Goal: Answer question/provide support: Share knowledge or assist other users

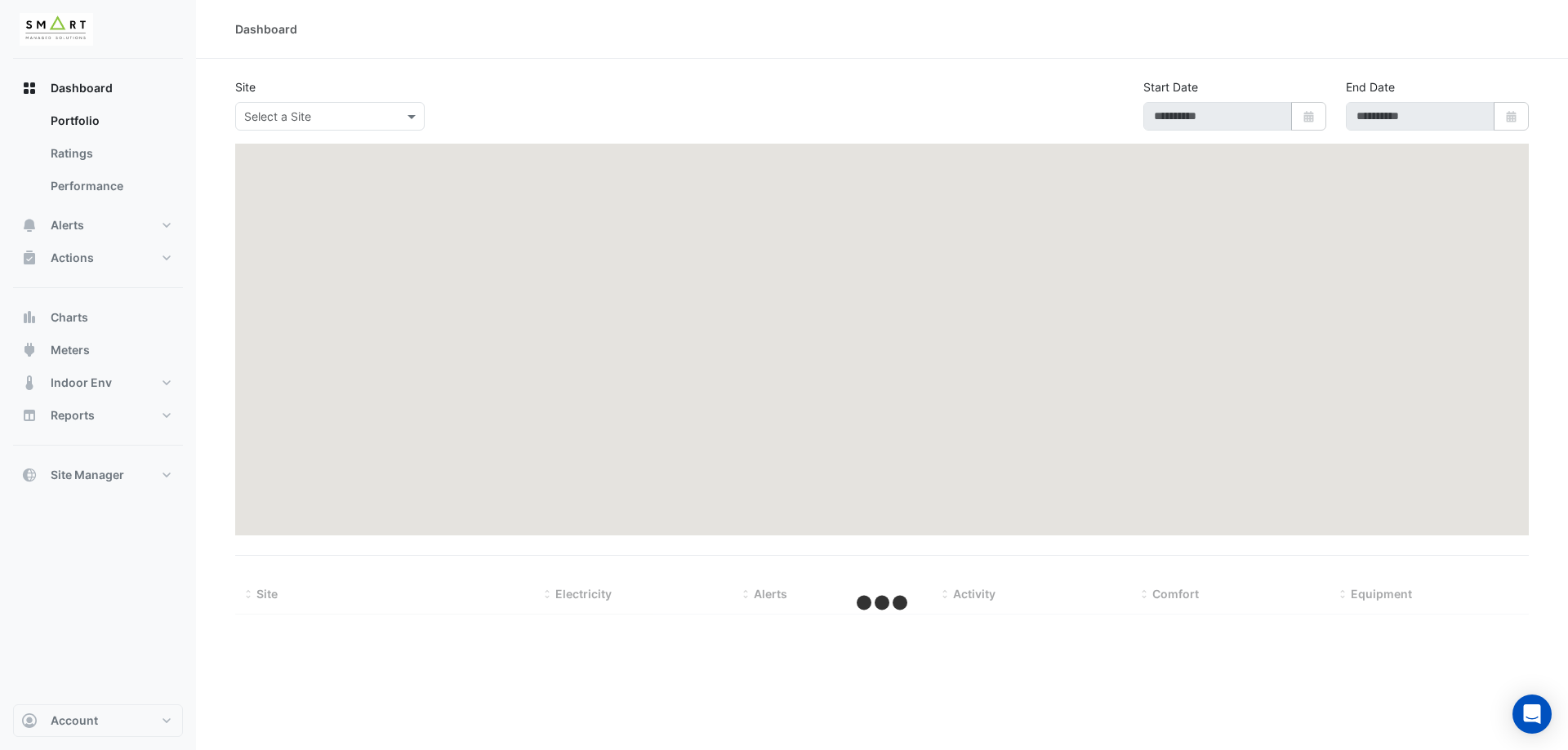
type input "**********"
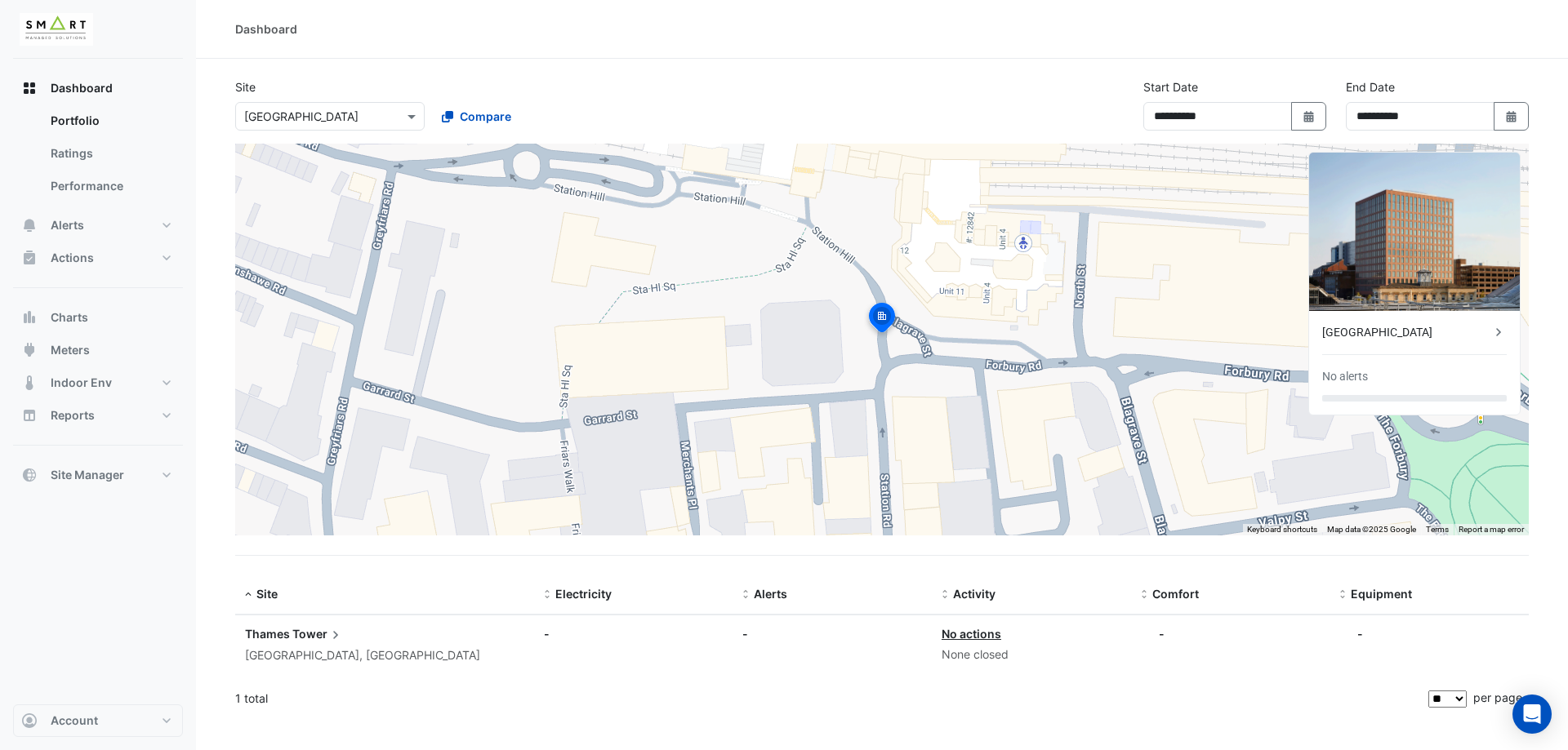
click at [124, 617] on div "Dashboard Portfolio Ratings Performance Alerts Site Rules Templates Actions Sit…" at bounding box center [98, 382] width 170 height 646
click at [123, 321] on button "Charts" at bounding box center [98, 317] width 170 height 33
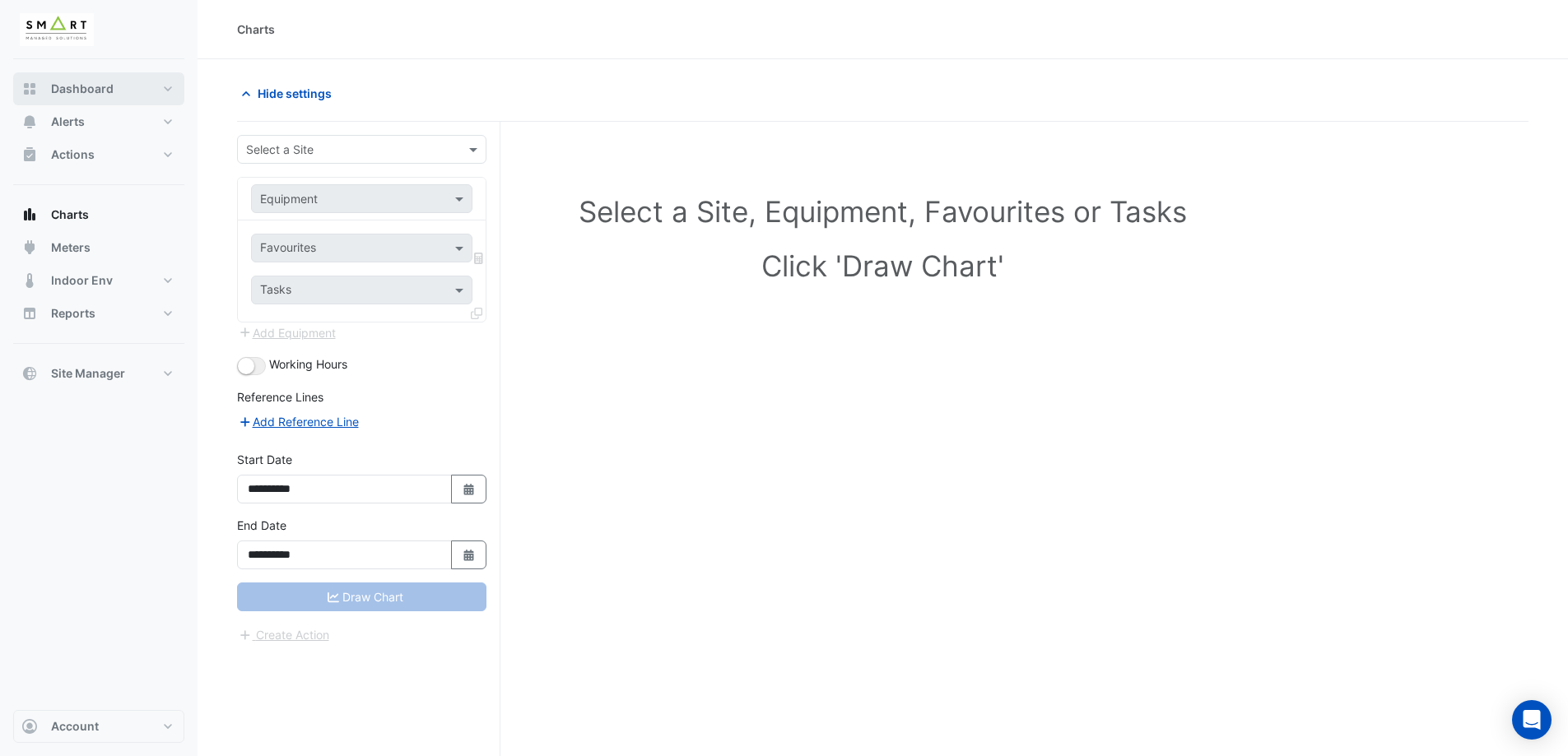
click at [109, 95] on span "Dashboard" at bounding box center [82, 89] width 63 height 16
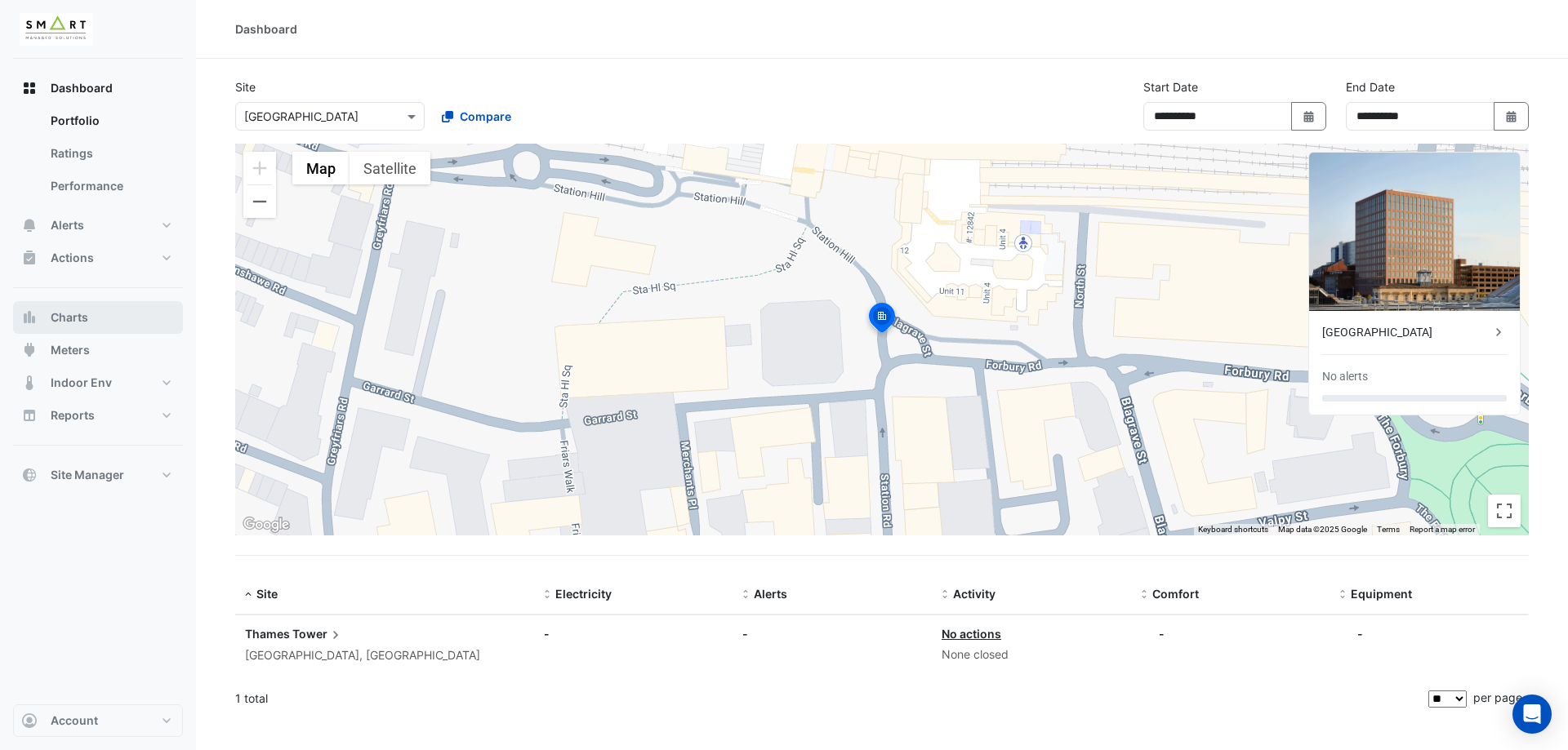
click at [95, 315] on button "Charts" at bounding box center [98, 317] width 170 height 33
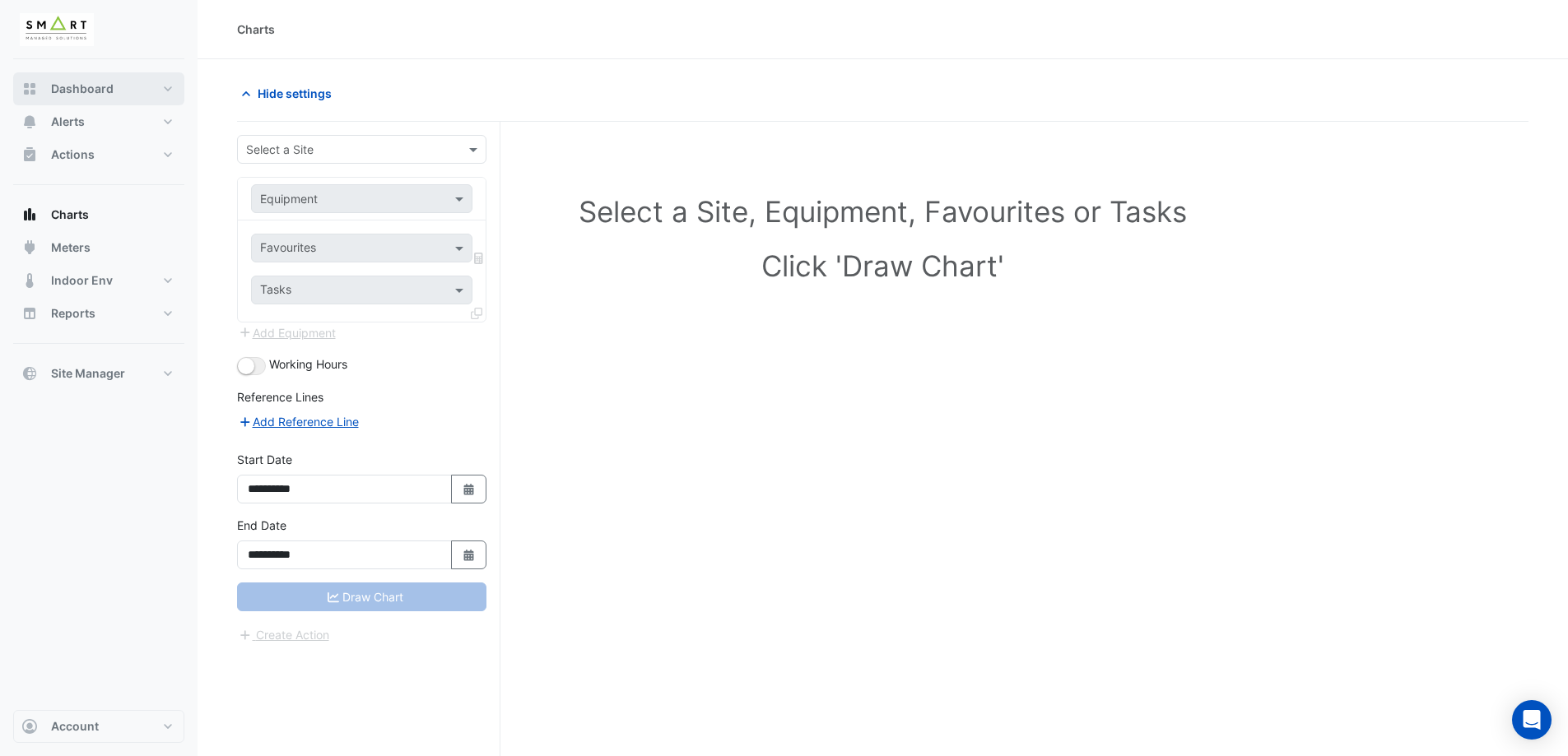
click at [182, 87] on button "Dashboard" at bounding box center [98, 89] width 171 height 33
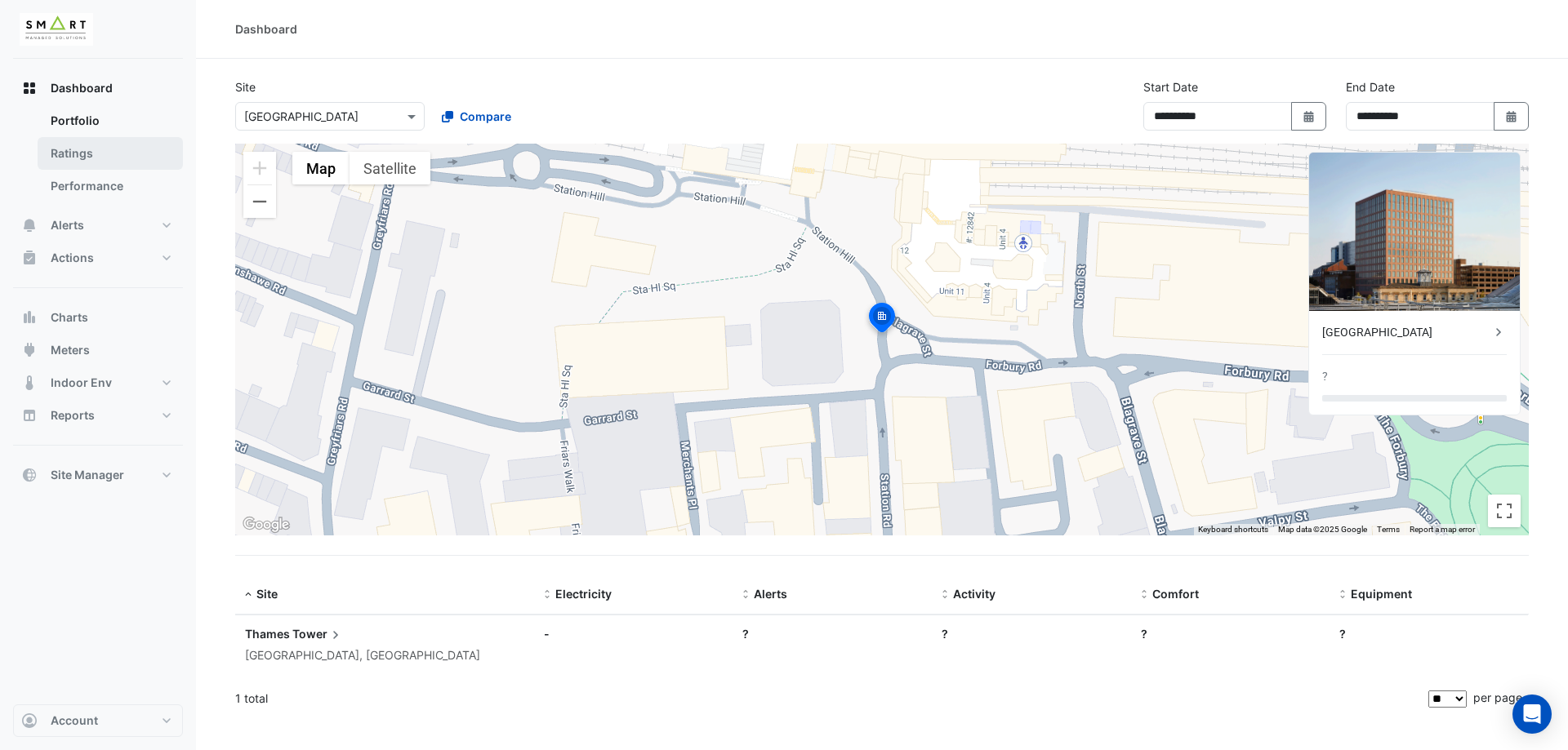
click at [87, 145] on link "Ratings" at bounding box center [110, 154] width 146 height 33
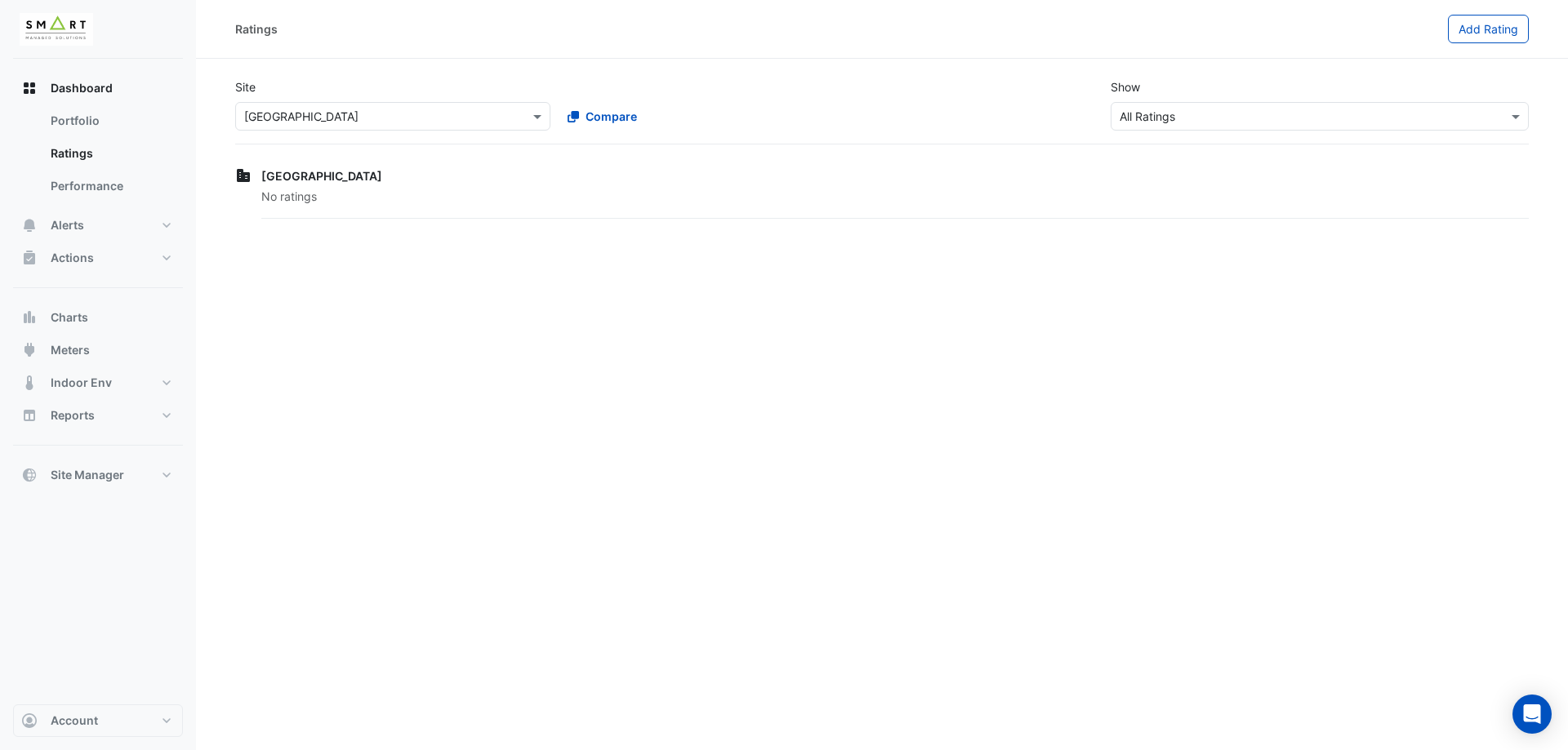
click at [530, 126] on div "Select a Site × [GEOGRAPHIC_DATA]" at bounding box center [392, 116] width 315 height 28
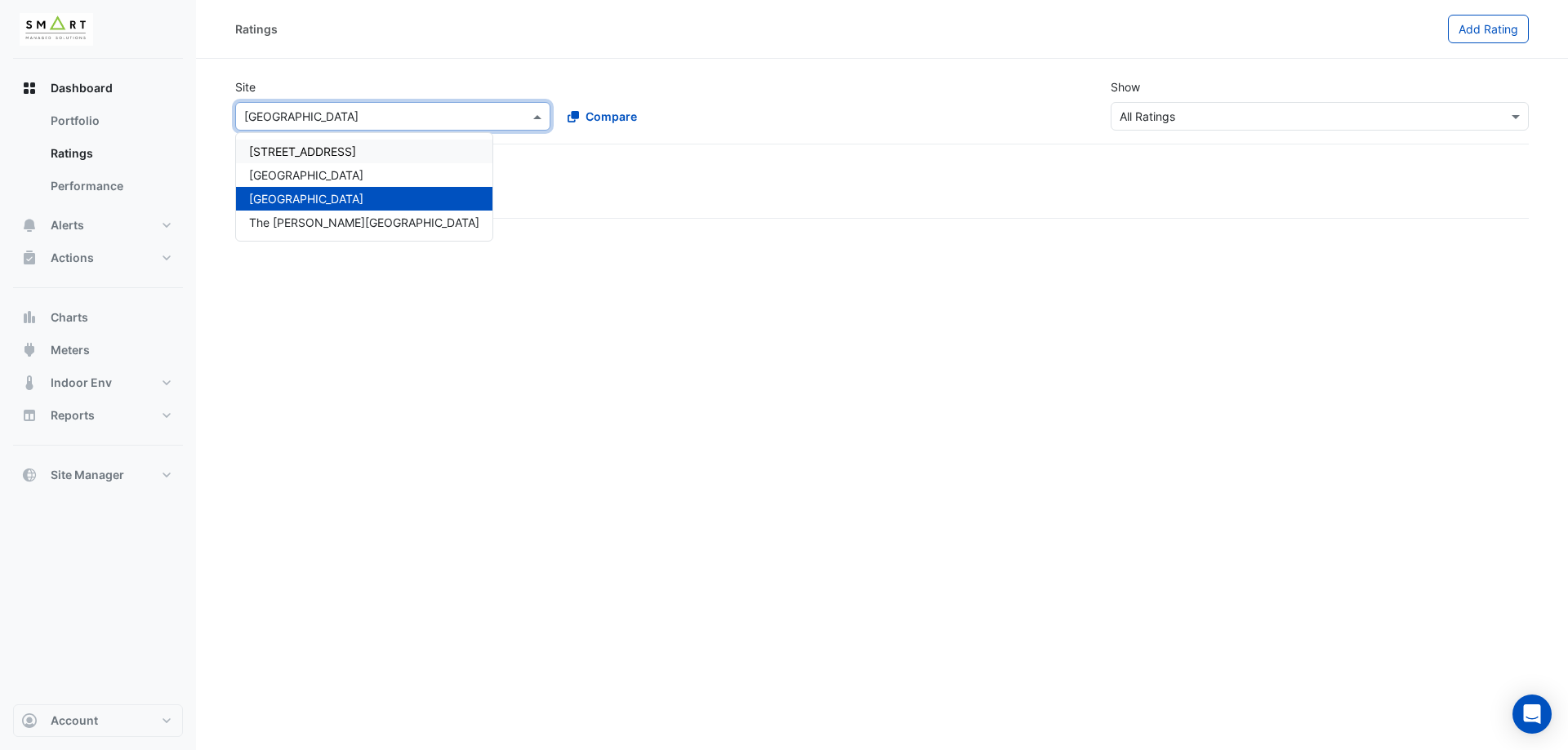
click at [315, 154] on span "[STREET_ADDRESS]" at bounding box center [303, 152] width 107 height 14
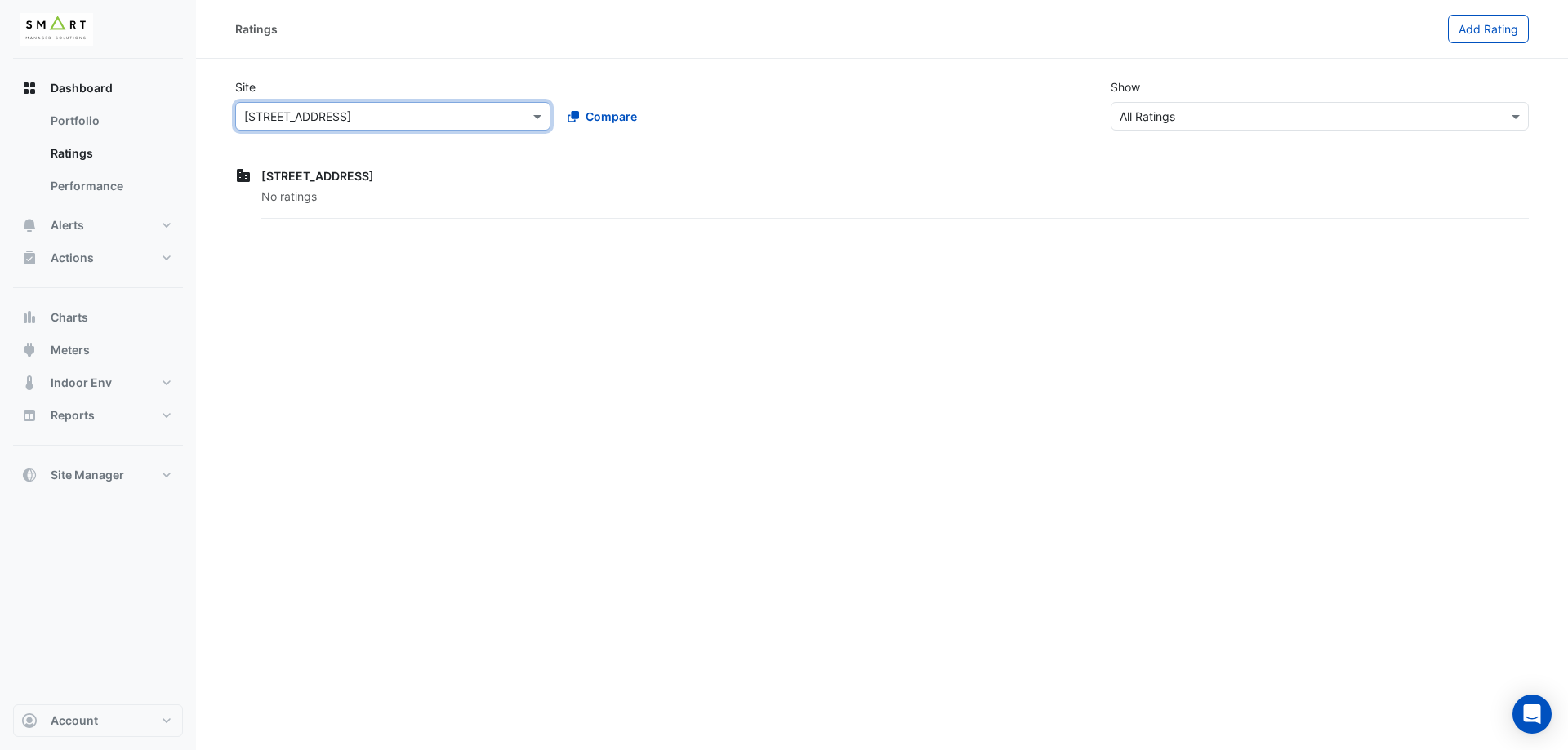
click at [300, 181] on span "[STREET_ADDRESS]" at bounding box center [317, 176] width 113 height 14
click at [303, 181] on span "[STREET_ADDRESS]" at bounding box center [317, 176] width 113 height 14
click at [138, 176] on link "Performance" at bounding box center [110, 186] width 146 height 33
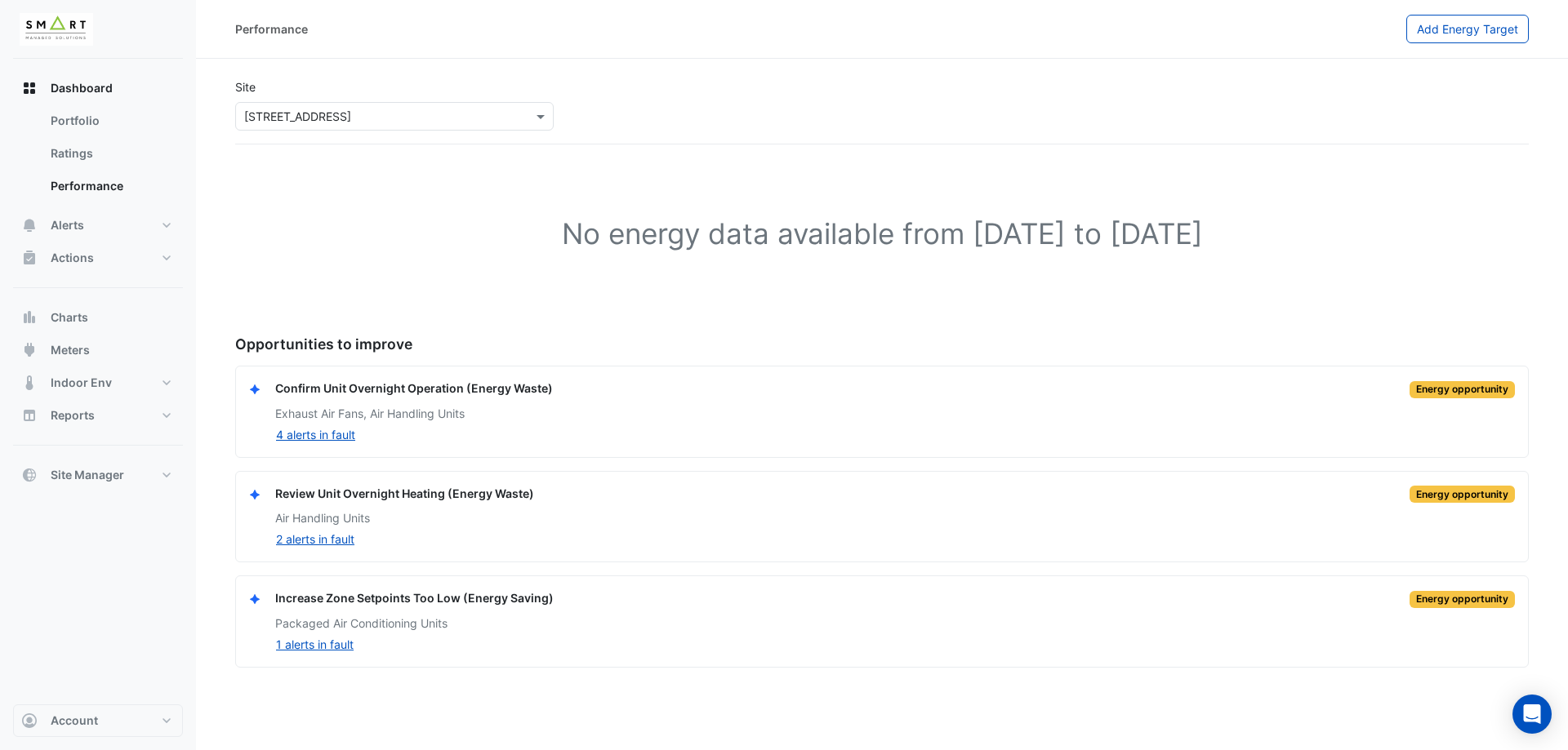
drag, startPoint x: 294, startPoint y: 438, endPoint x: 399, endPoint y: 436, distance: 105.0
click at [399, 436] on div "4 alerts in fault" at bounding box center [895, 434] width 1239 height 19
click at [331, 641] on button "1 alerts in fault" at bounding box center [314, 644] width 79 height 19
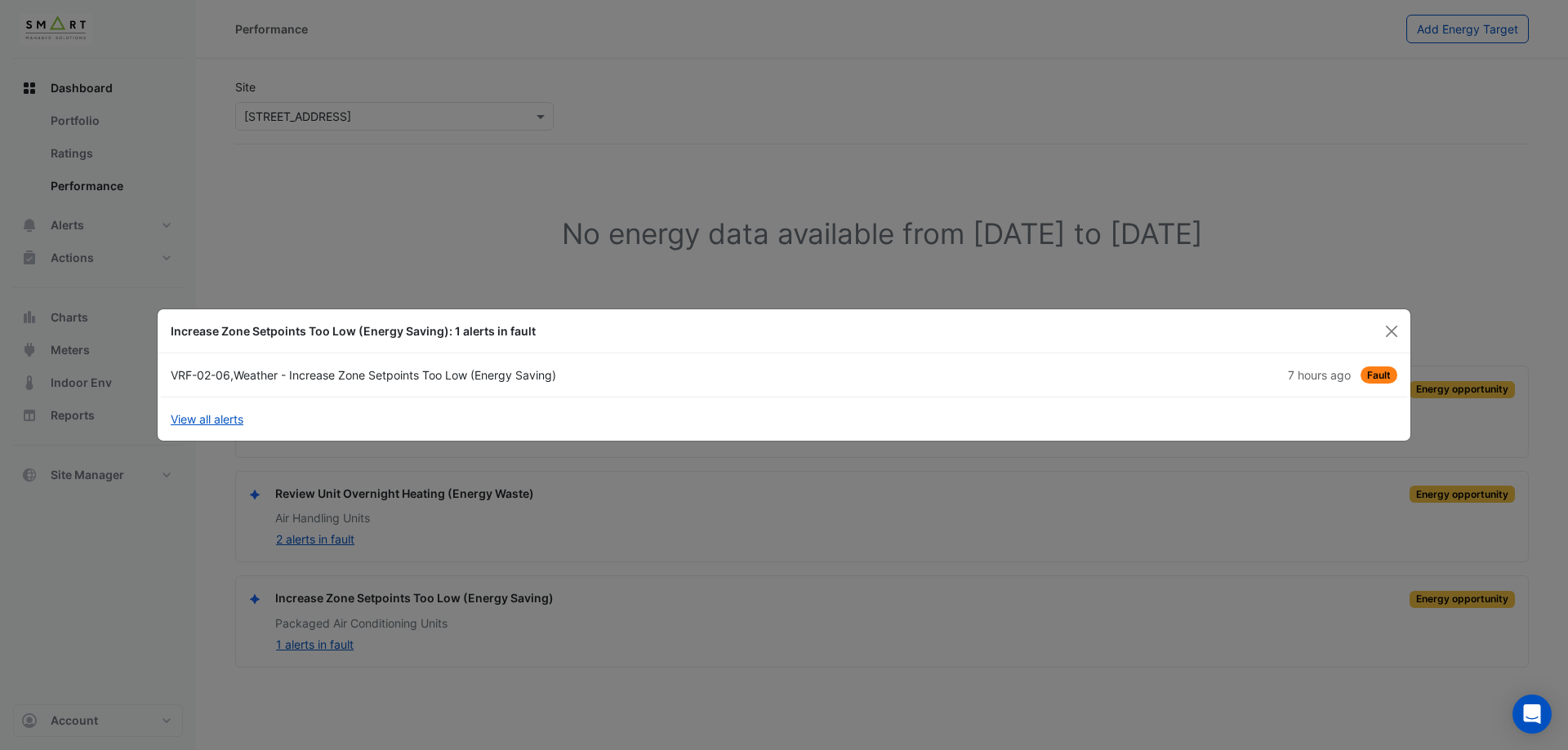
click at [1387, 381] on span "Fault" at bounding box center [1378, 375] width 36 height 17
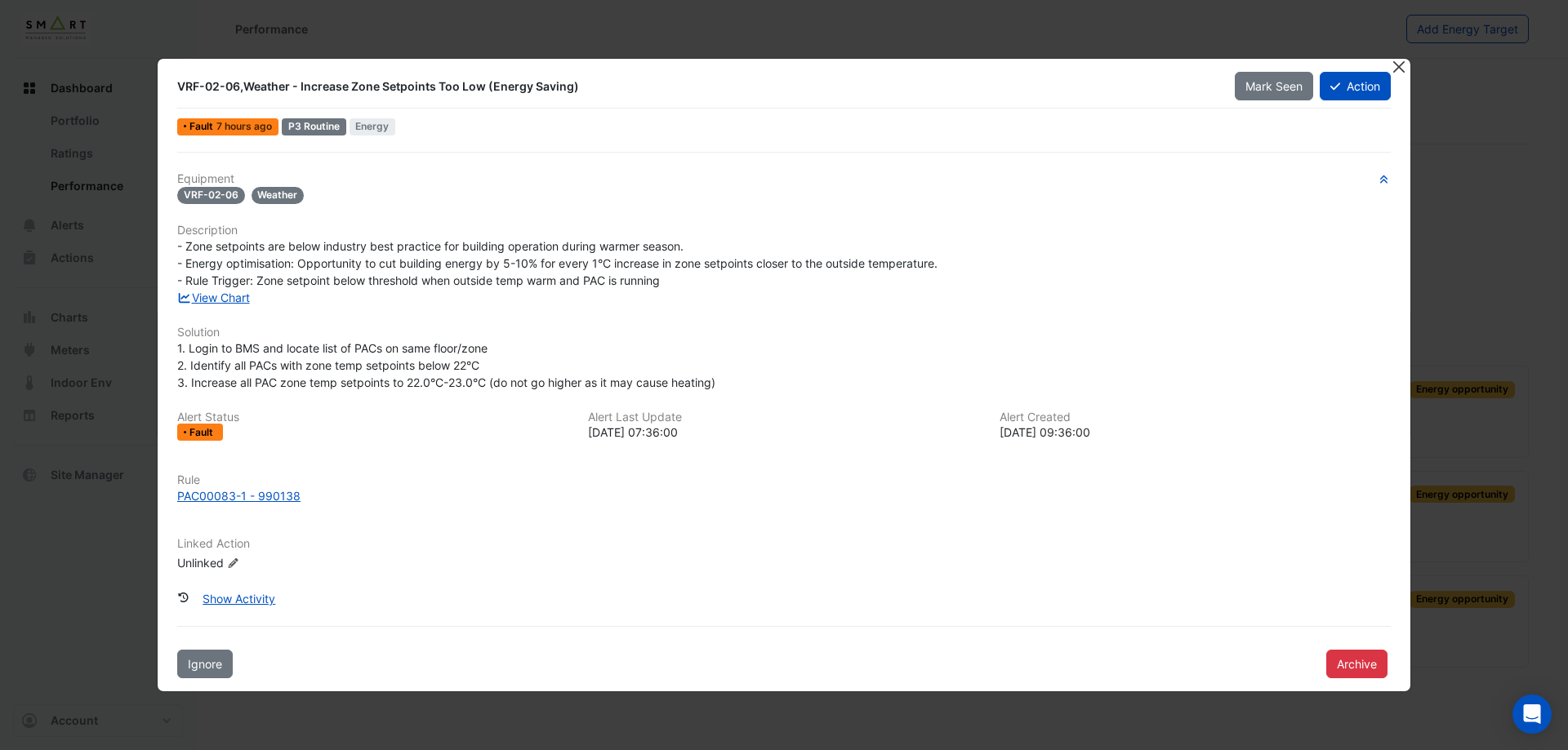
click at [1397, 72] on button "Close" at bounding box center [1398, 67] width 17 height 17
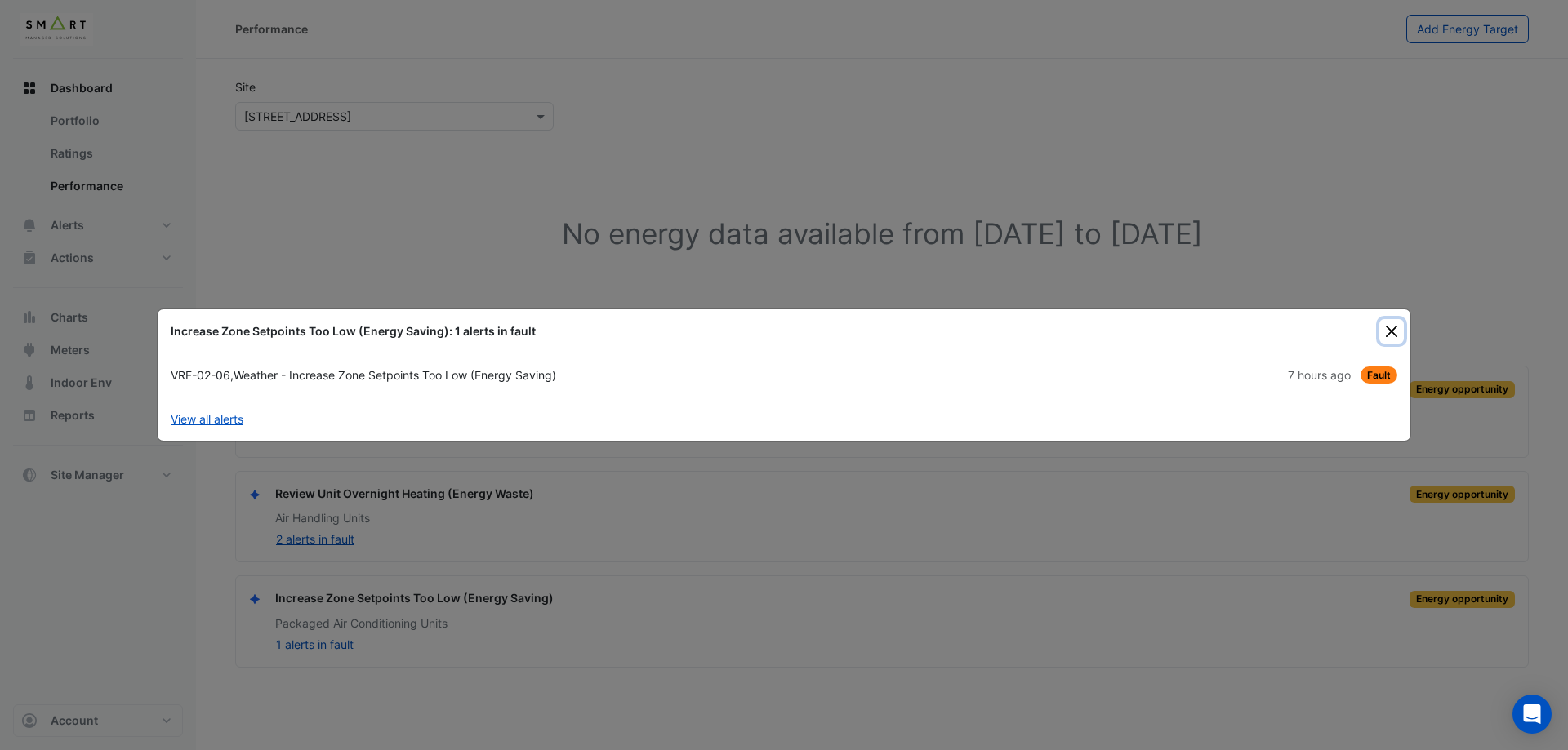
click at [1384, 331] on button "Close" at bounding box center [1392, 332] width 25 height 25
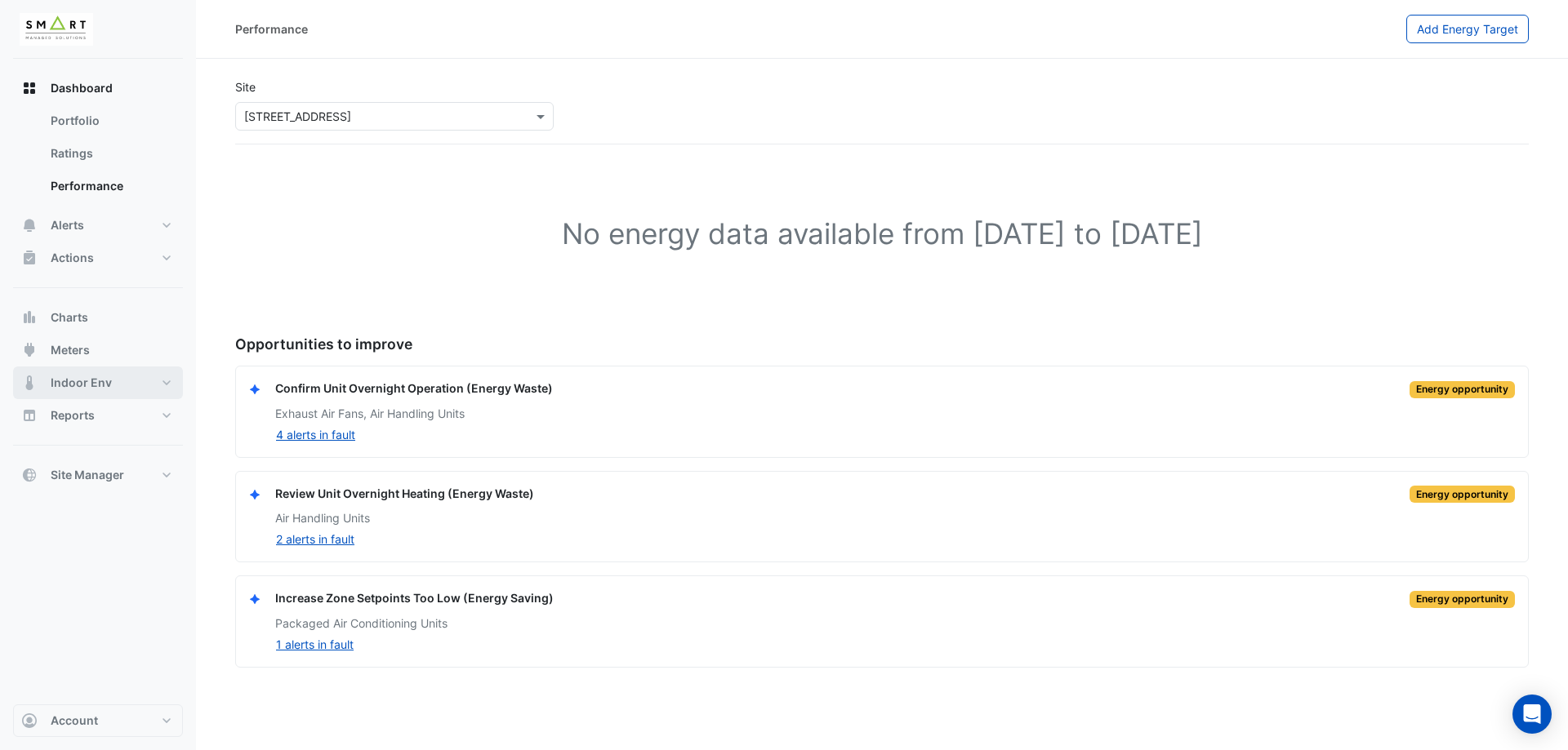
click at [55, 383] on span "Indoor Env" at bounding box center [81, 383] width 61 height 16
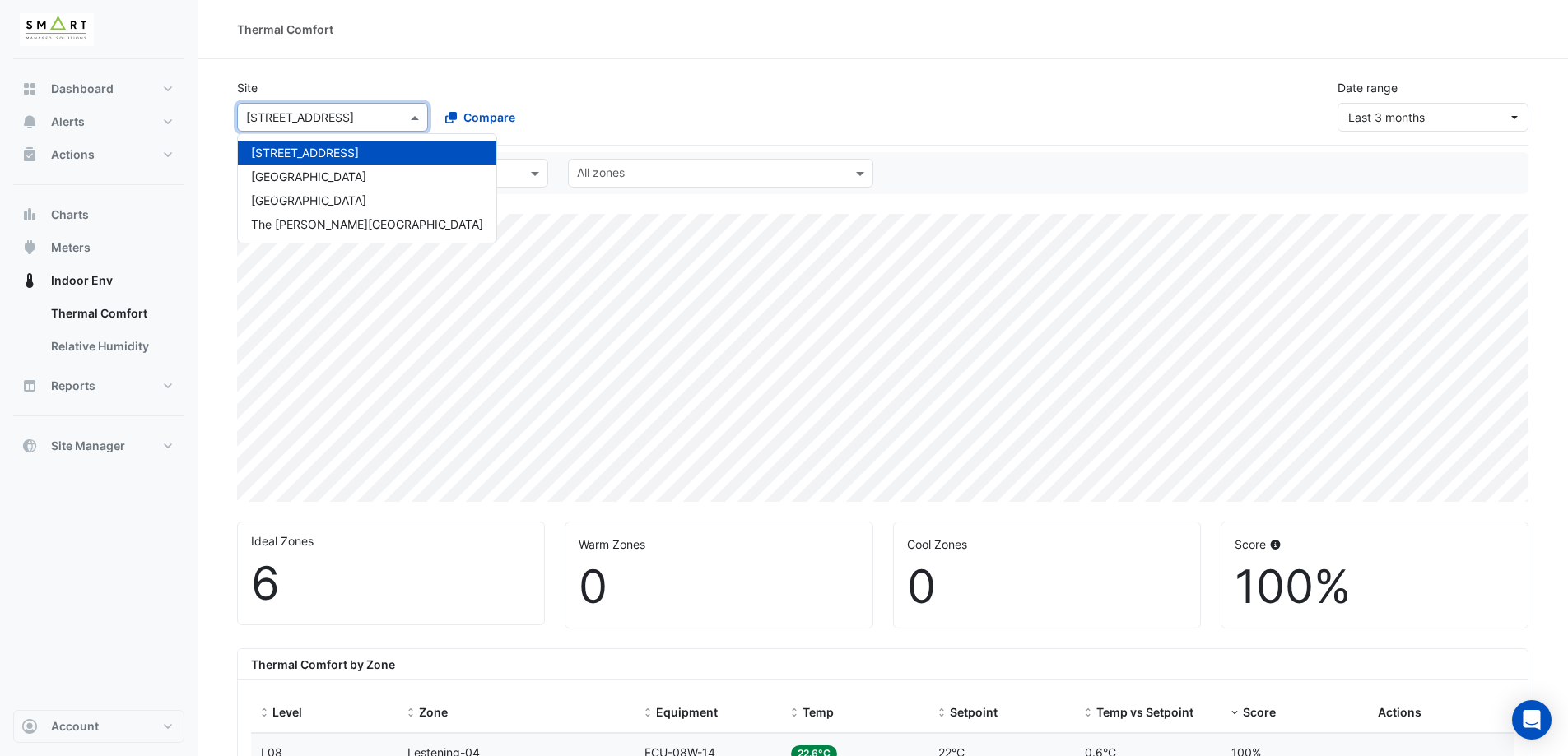
click at [411, 113] on span at bounding box center [416, 116] width 21 height 17
click at [322, 209] on div "[GEOGRAPHIC_DATA]" at bounding box center [367, 200] width 259 height 24
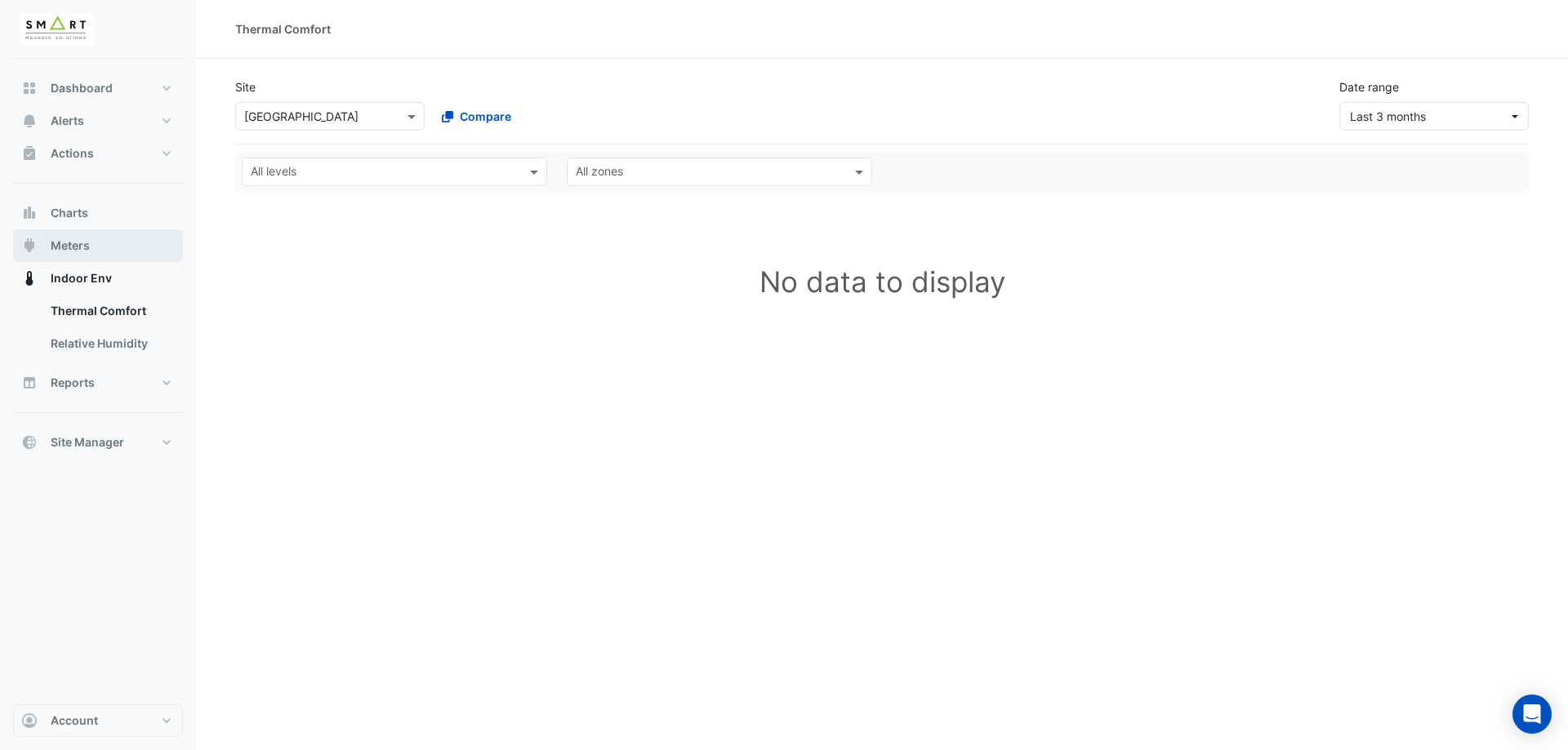
drag, startPoint x: 87, startPoint y: 258, endPoint x: 87, endPoint y: 269, distance: 11.0
click at [87, 259] on button "Meters" at bounding box center [98, 245] width 170 height 33
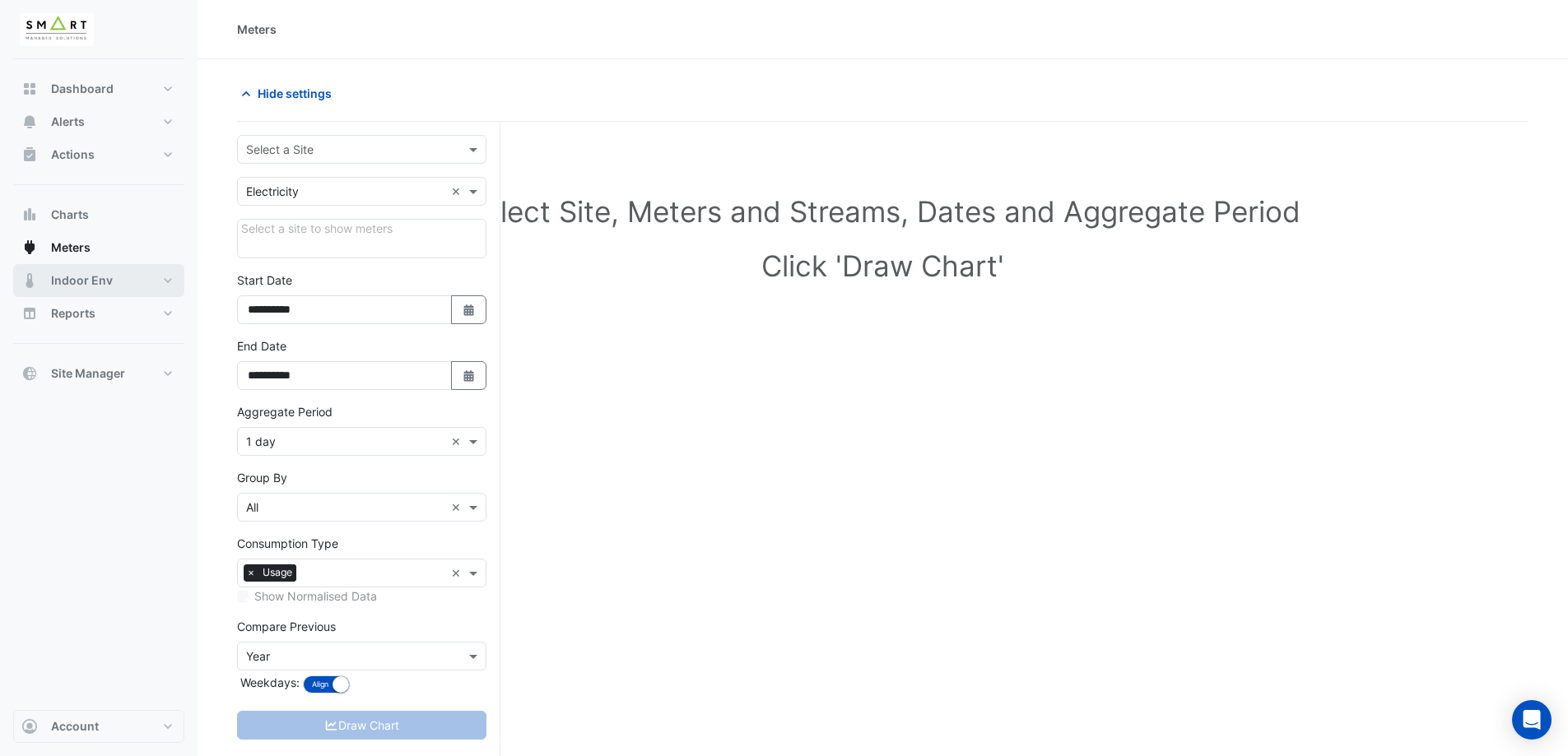
click at [88, 271] on button "Indoor Env" at bounding box center [98, 280] width 171 height 33
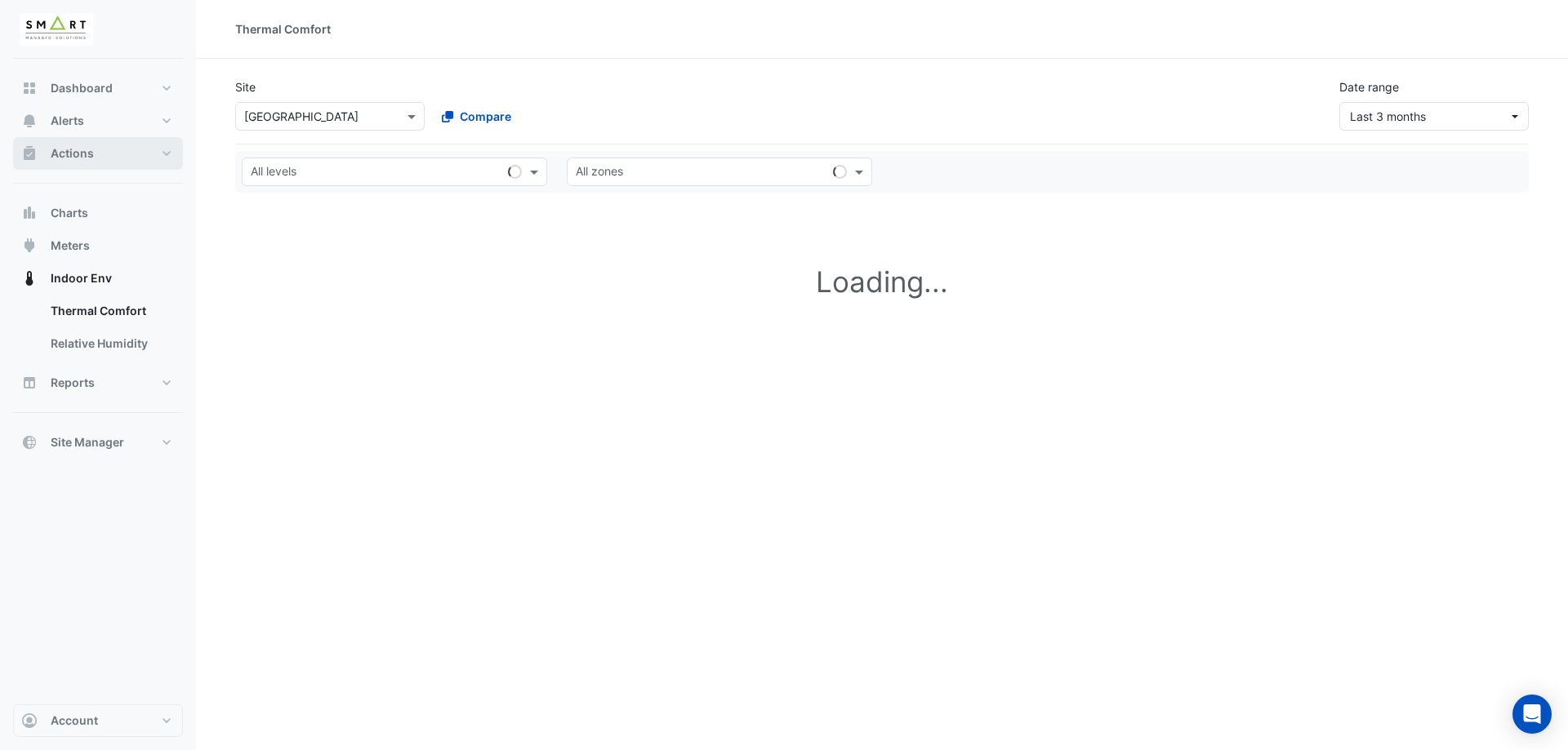
click at [113, 168] on button "Actions" at bounding box center [98, 154] width 170 height 33
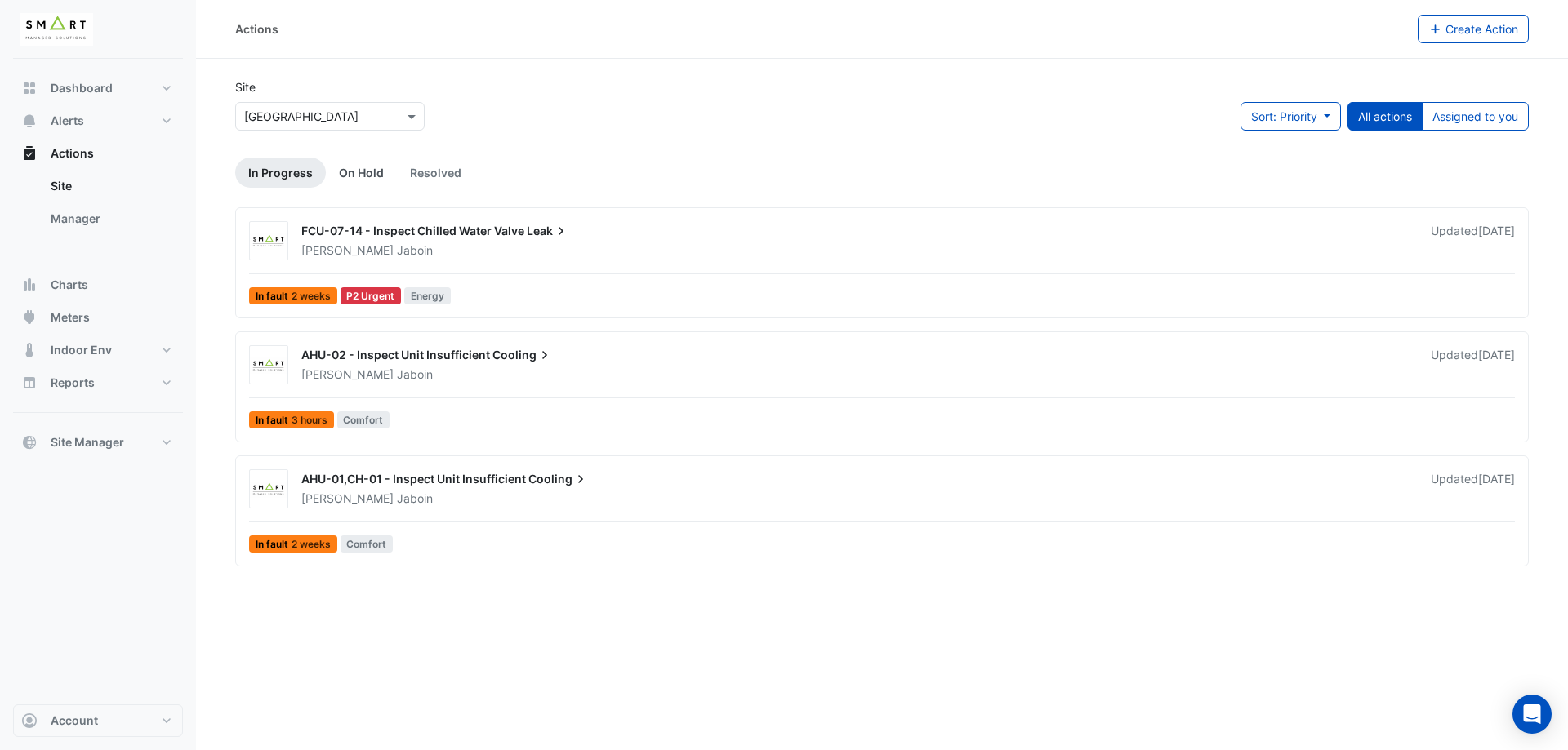
click at [352, 170] on link "On Hold" at bounding box center [361, 173] width 71 height 30
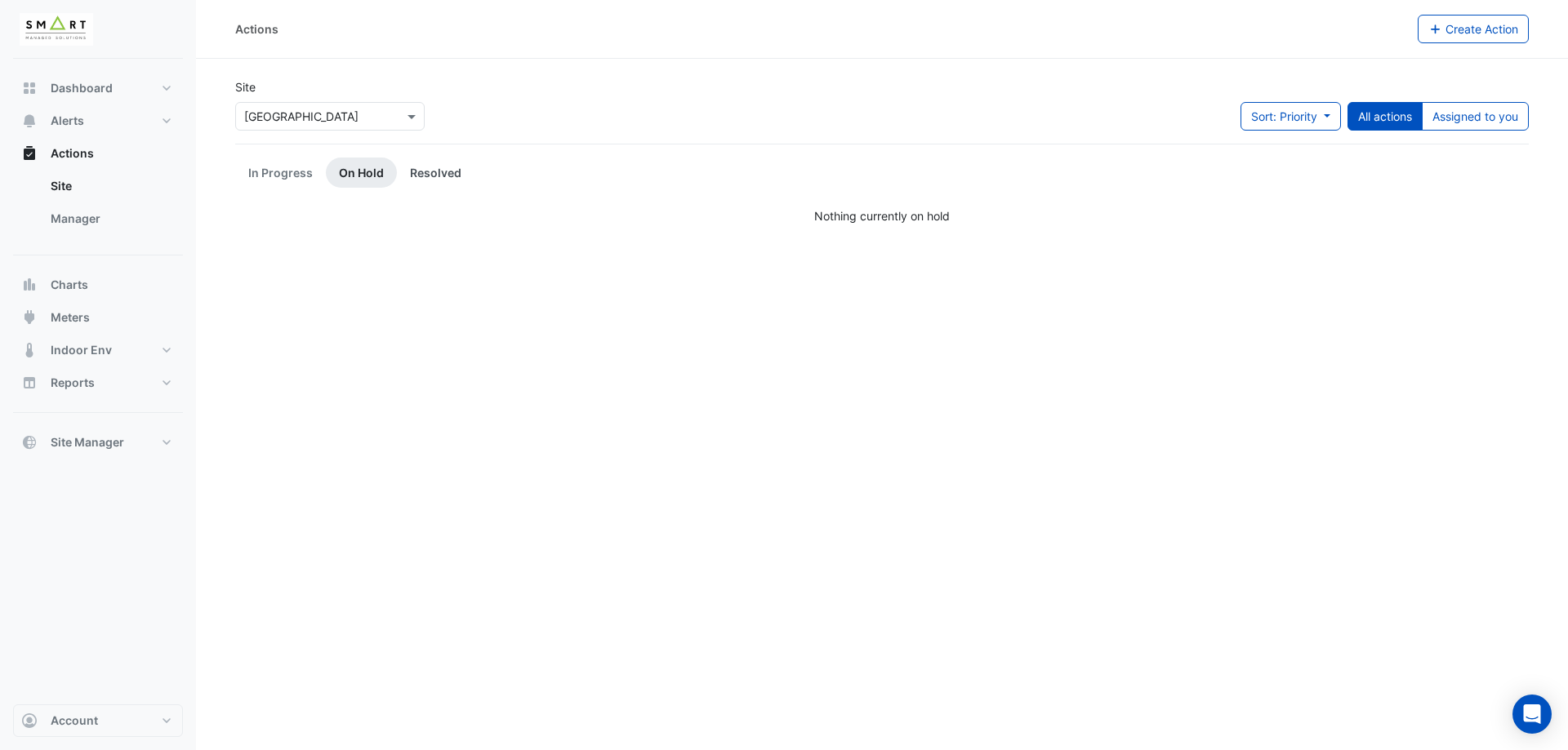
click at [437, 174] on link "Resolved" at bounding box center [435, 173] width 77 height 30
click at [290, 175] on link "In Progress" at bounding box center [281, 173] width 91 height 30
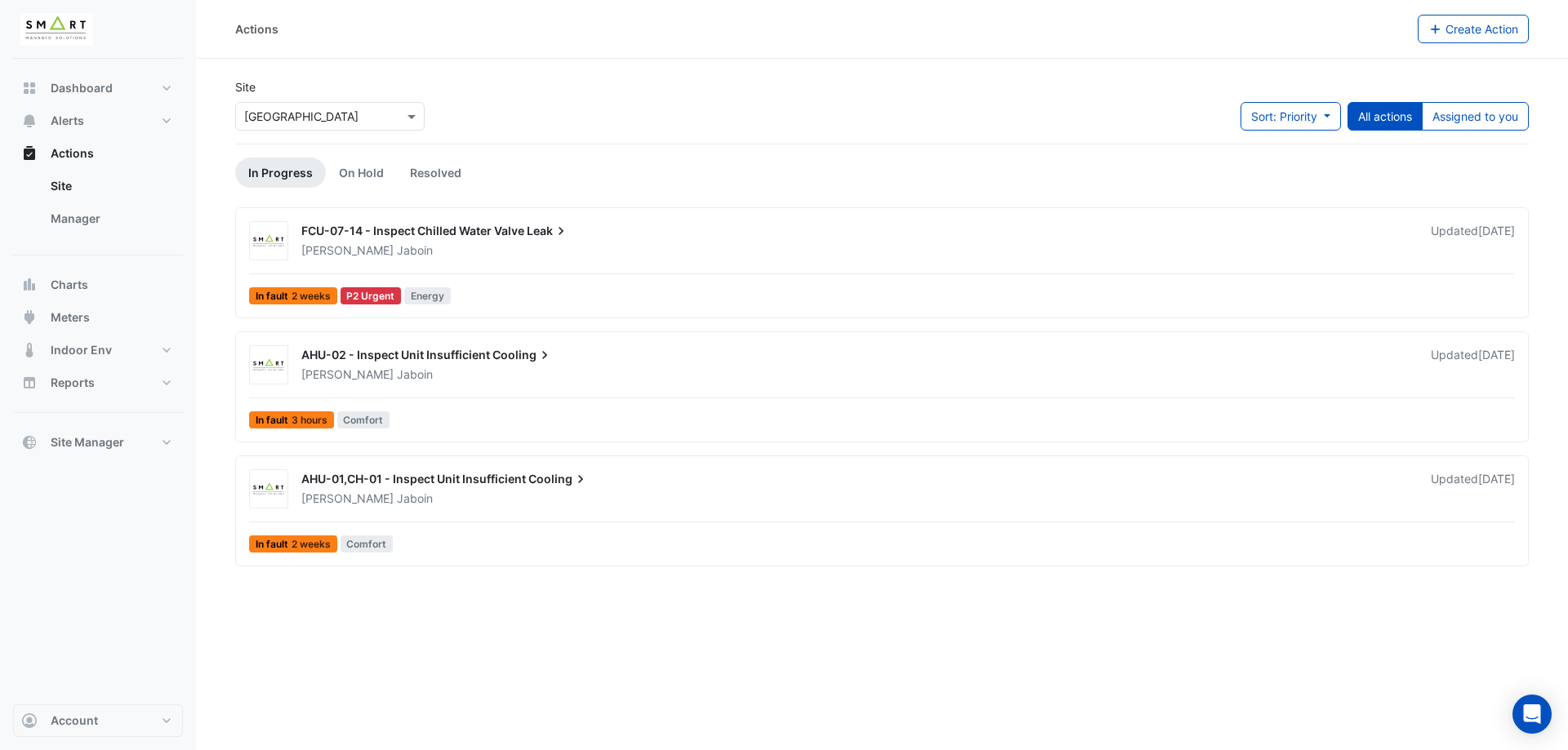
click at [659, 275] on div "FCU-07-14 - Inspect Chilled Water Valve Leak [PERSON_NAME] Updated [DATE] In fa…" at bounding box center [882, 265] width 1279 height 90
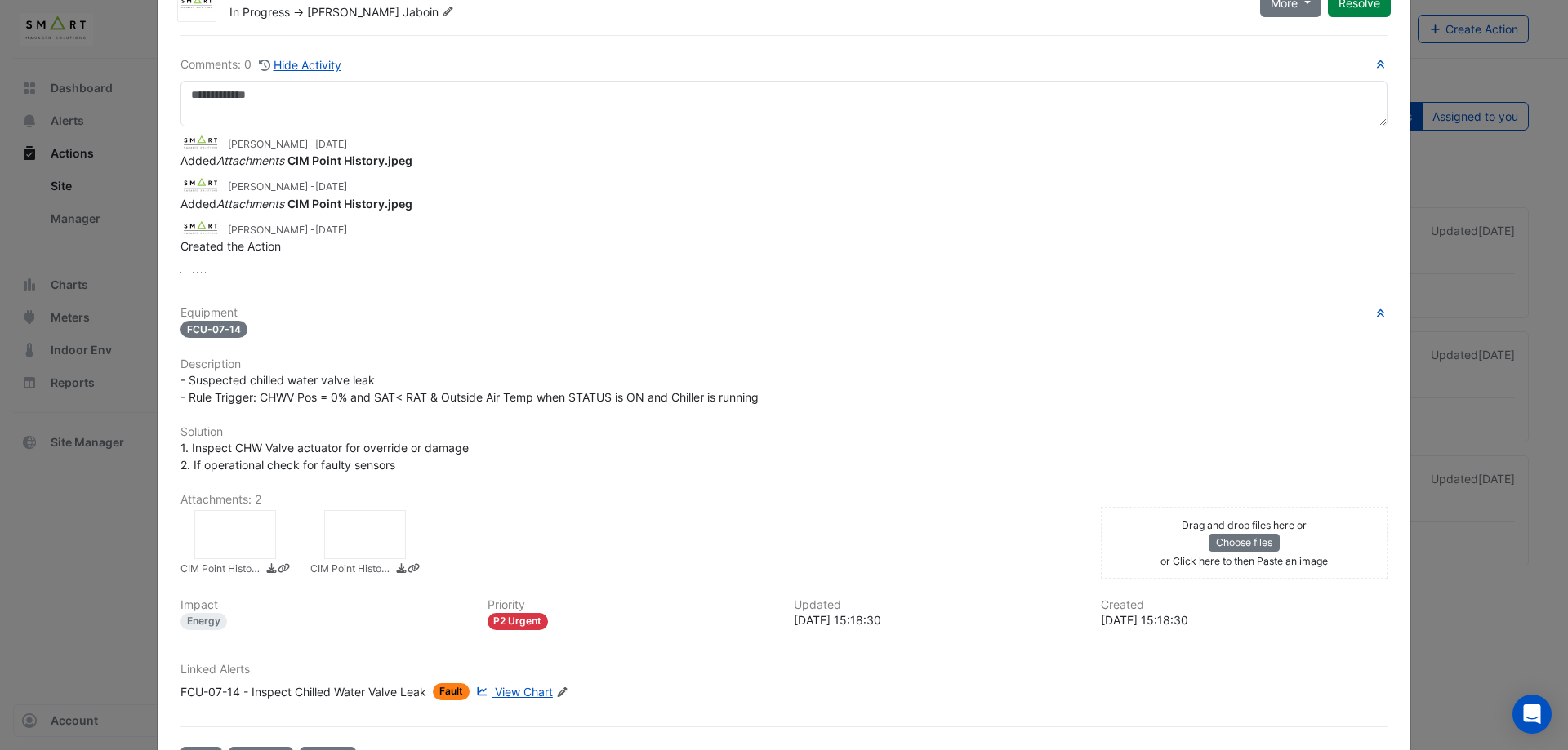
scroll to position [122, 0]
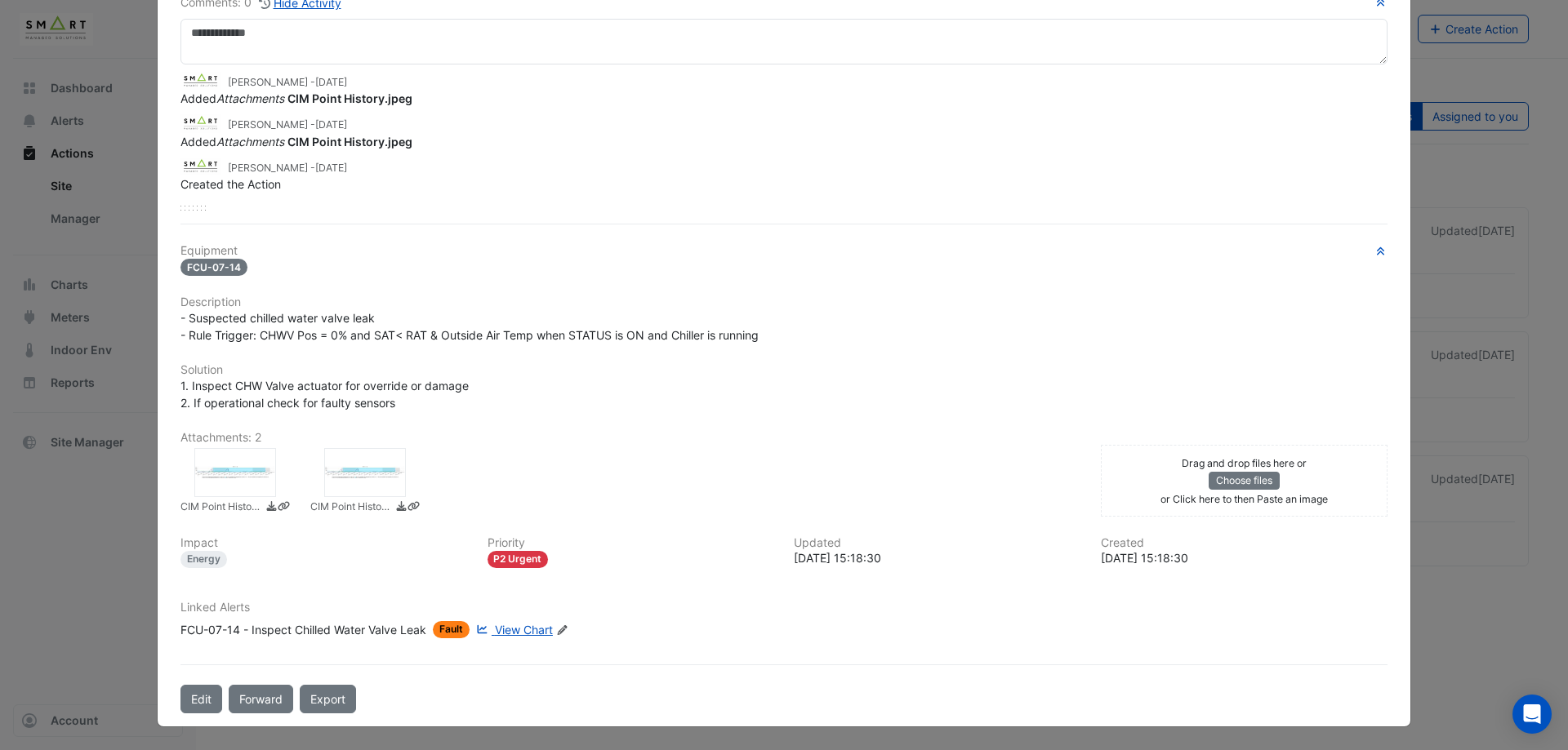
click at [239, 486] on div at bounding box center [235, 472] width 82 height 49
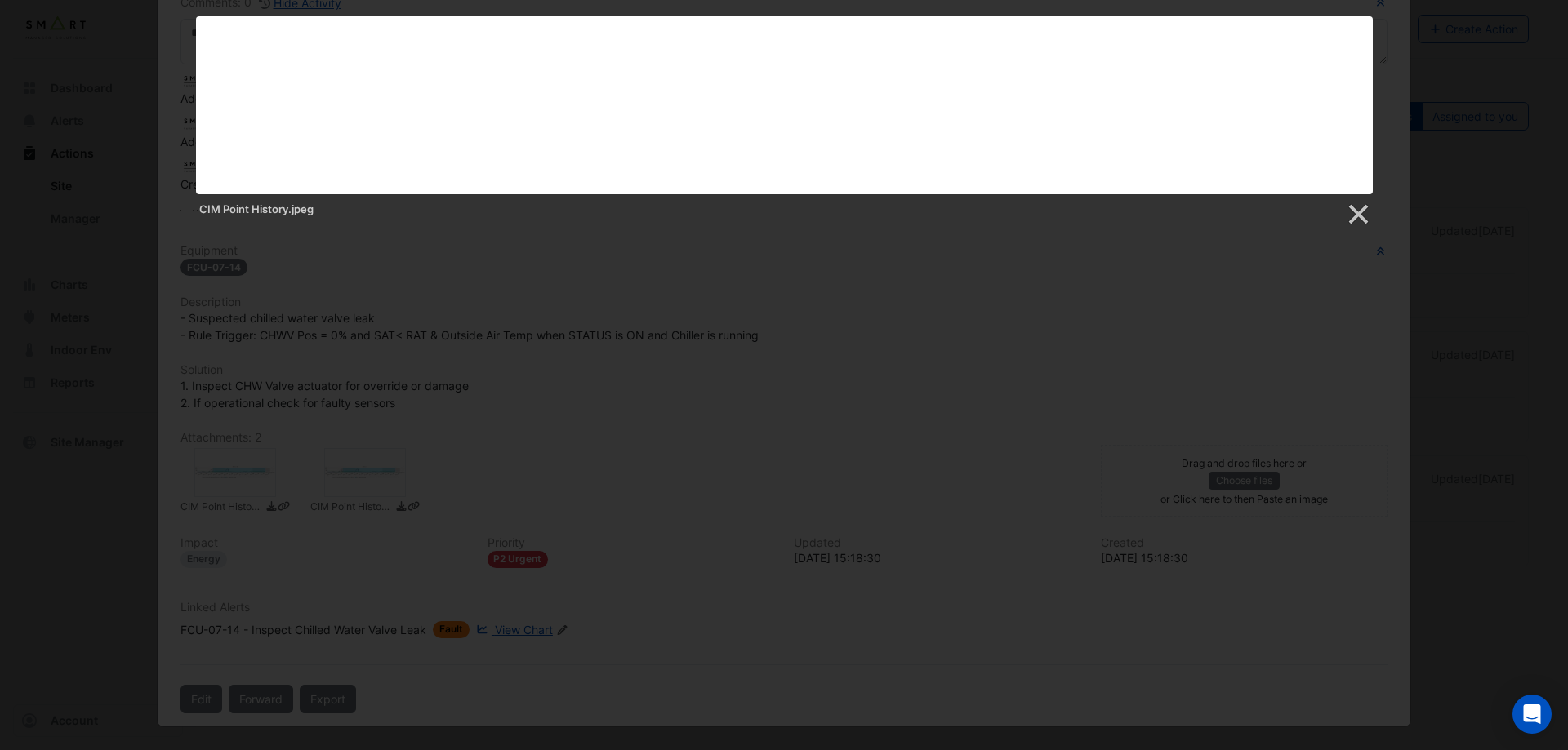
click at [801, 316] on div at bounding box center [784, 493] width 1568 height 987
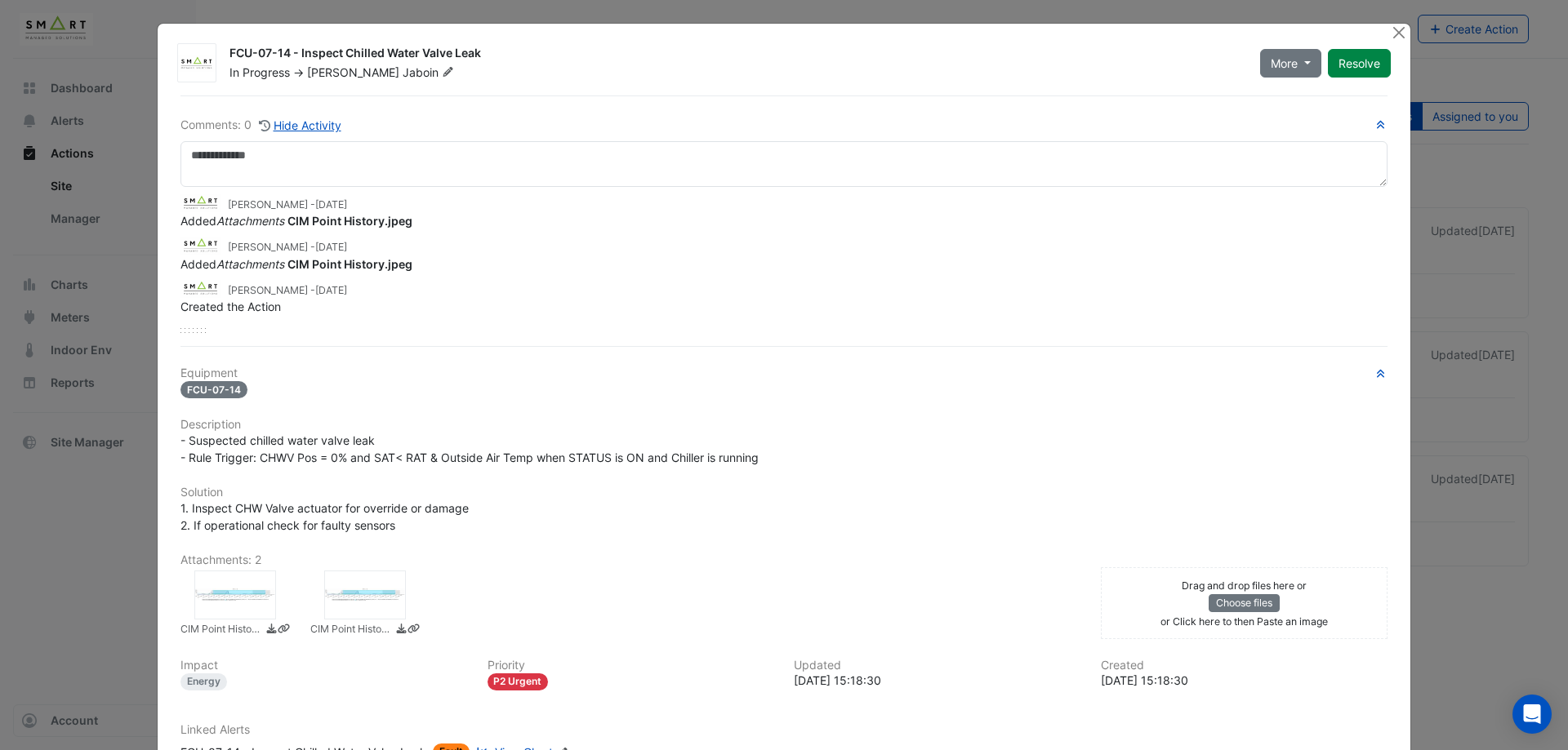
click at [67, 574] on ngb-modal-window "FCU-07-14 - Inspect Chilled Water Valve Leak In Progress -> [PERSON_NAME] More …" at bounding box center [784, 375] width 1568 height 750
click at [102, 580] on ngb-modal-window "FCU-07-14 - Inspect Chilled Water Valve Leak In Progress -> [PERSON_NAME] More …" at bounding box center [784, 375] width 1568 height 750
click at [1392, 31] on button "Close" at bounding box center [1398, 32] width 17 height 17
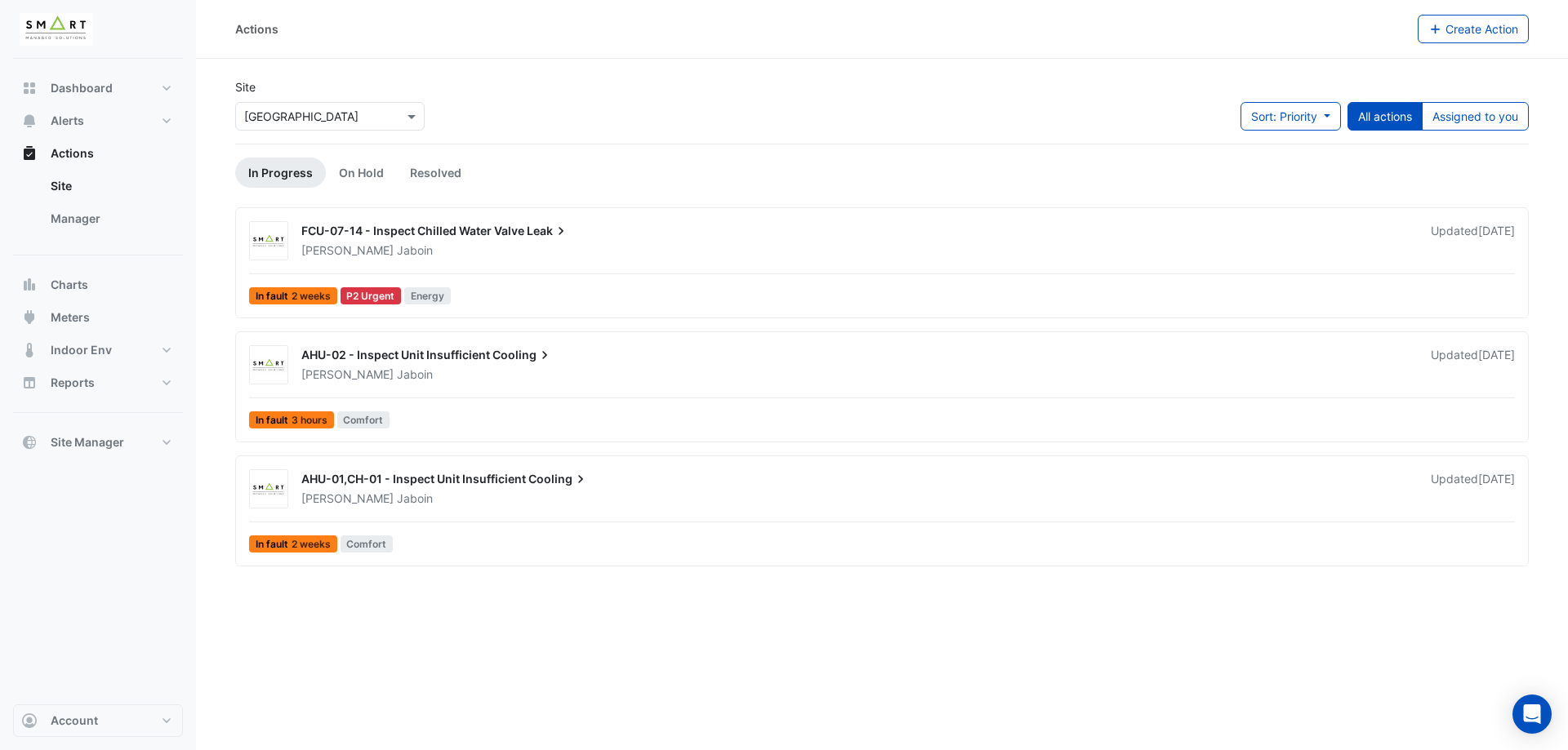
click at [613, 370] on div "[PERSON_NAME]" at bounding box center [857, 375] width 1113 height 16
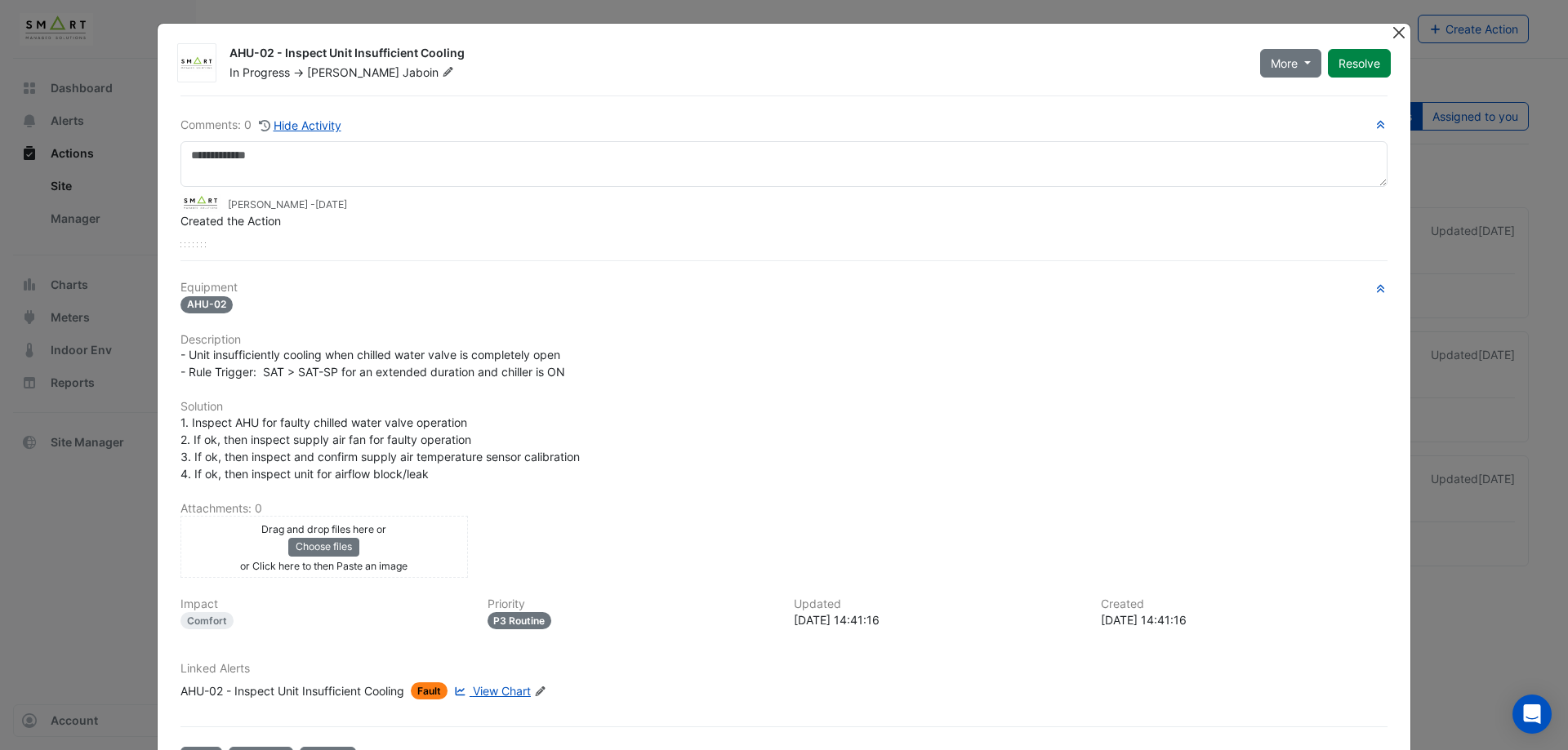
click at [1396, 30] on button "Close" at bounding box center [1398, 32] width 17 height 17
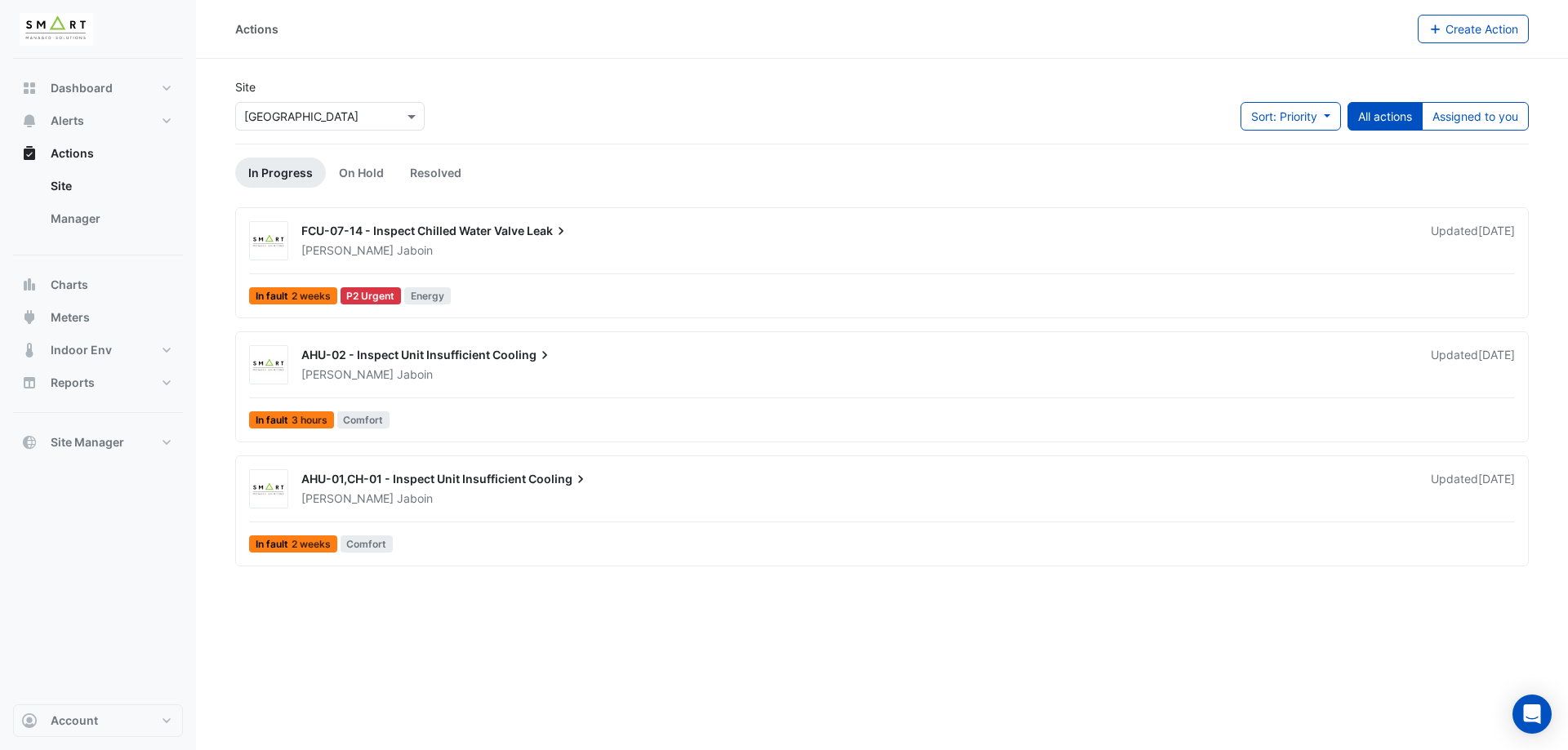
click at [628, 480] on div "AHU-01,CH-01 - Inspect Unit Insufficient Cooling" at bounding box center [856, 481] width 1110 height 20
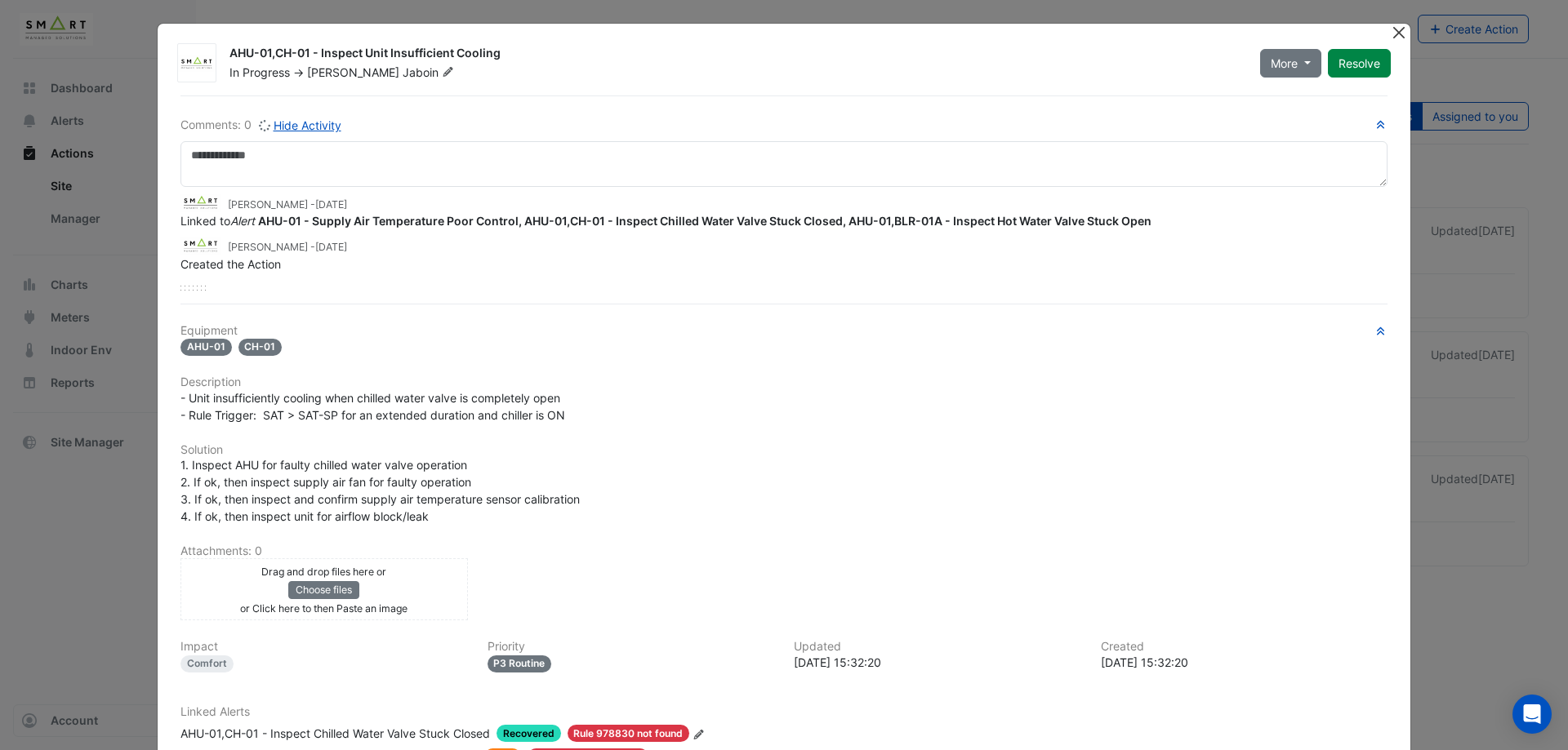
click at [1392, 26] on button "Close" at bounding box center [1398, 32] width 17 height 17
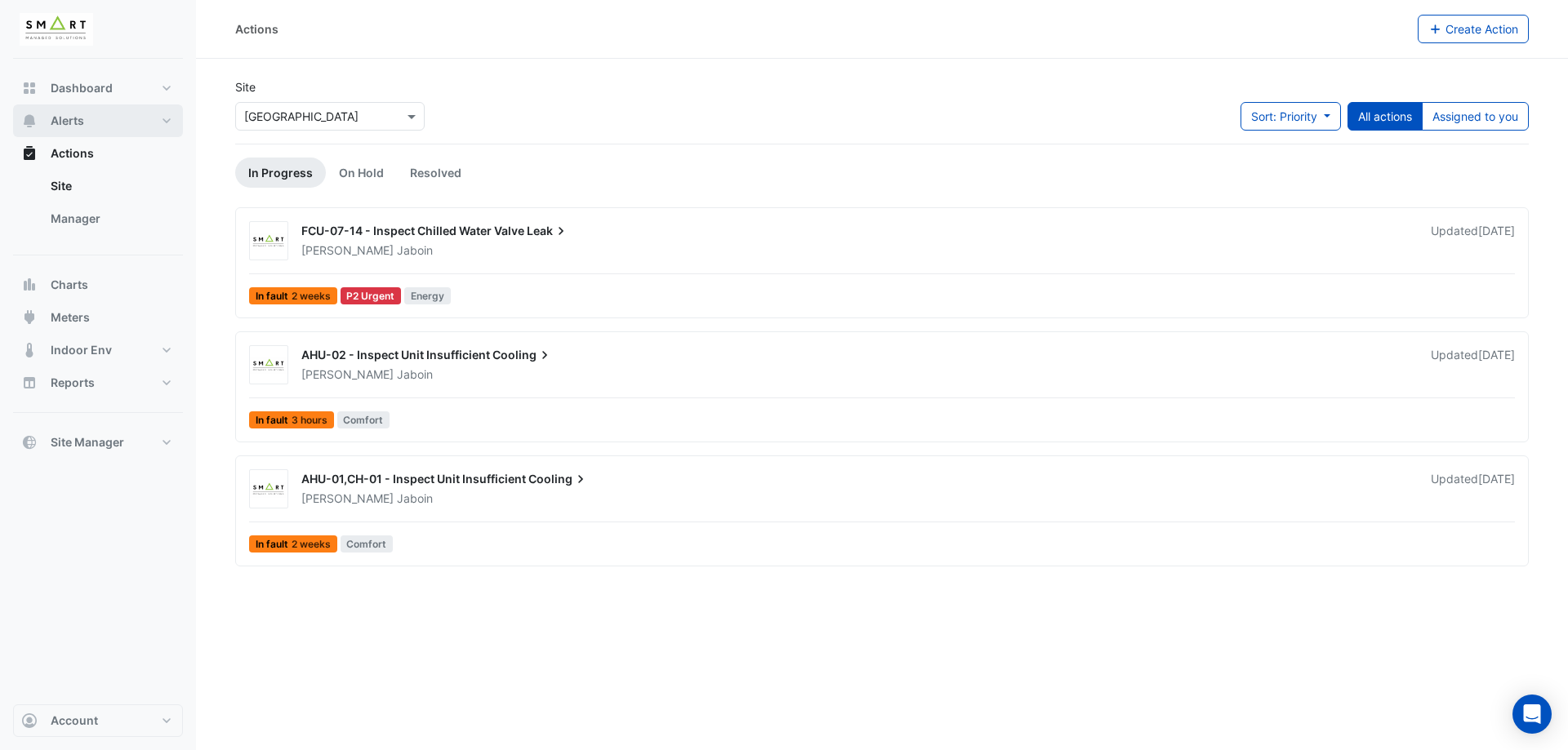
click at [123, 137] on button "Alerts" at bounding box center [98, 121] width 170 height 33
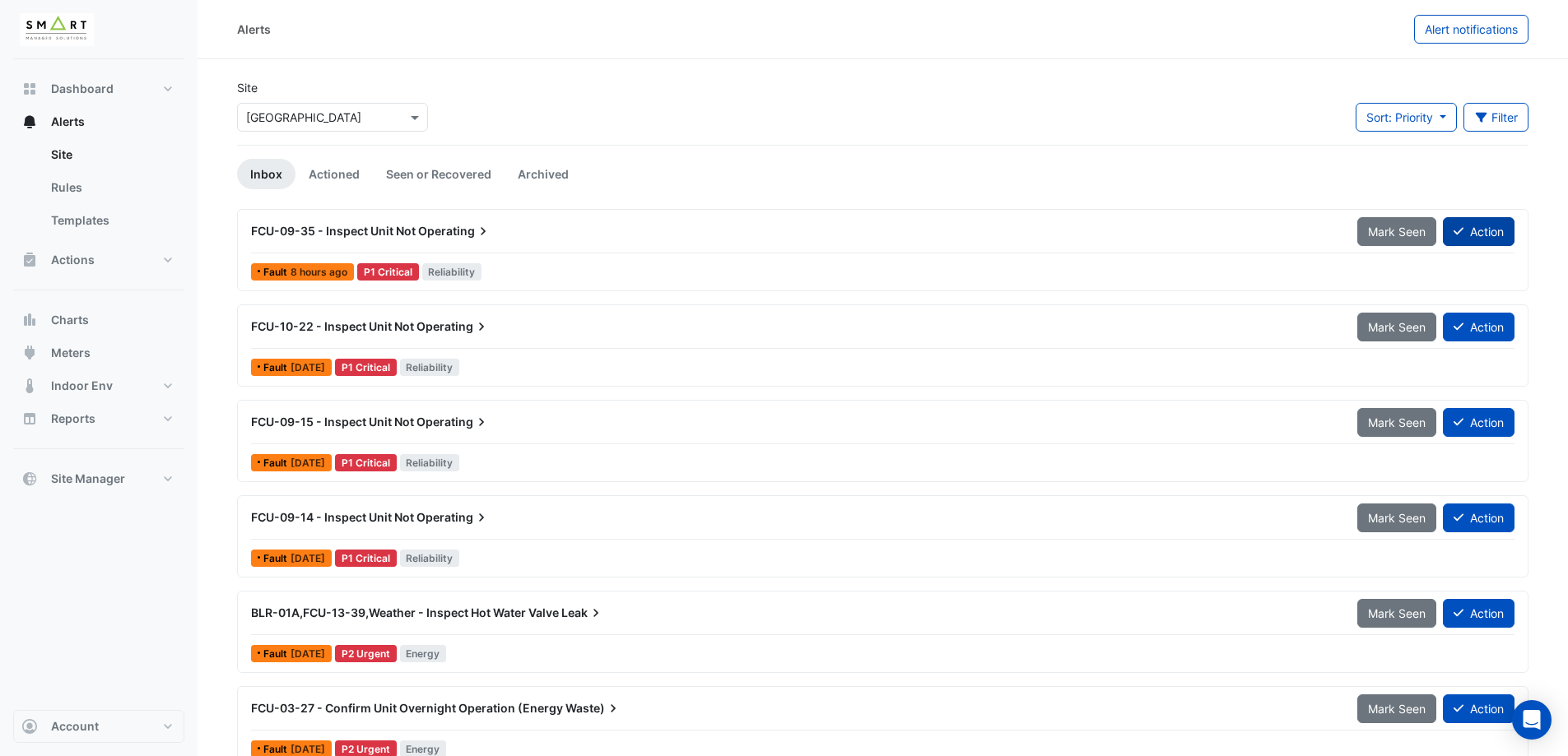
click at [1473, 234] on button "Action" at bounding box center [1479, 232] width 72 height 29
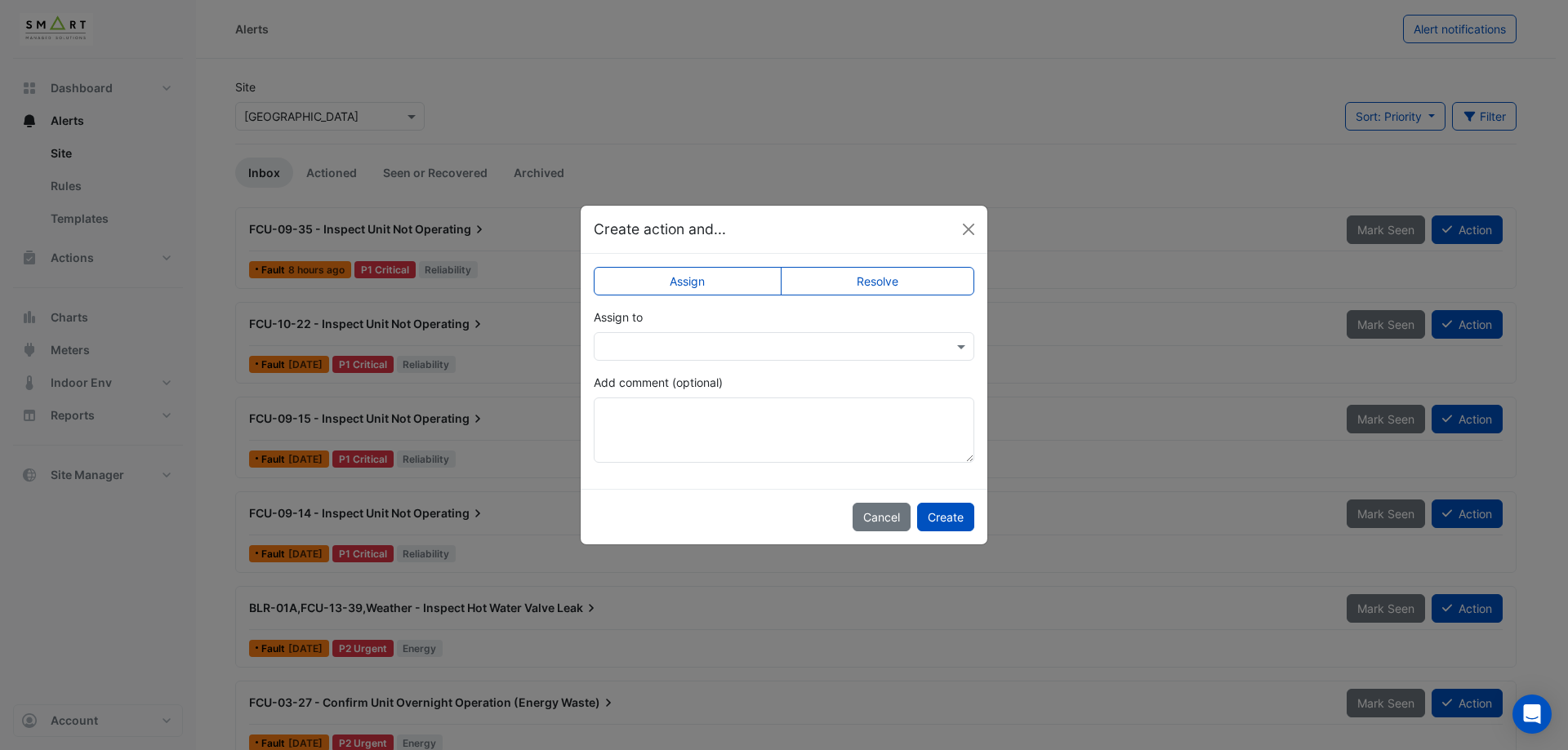
click at [867, 335] on div at bounding box center [784, 346] width 381 height 28
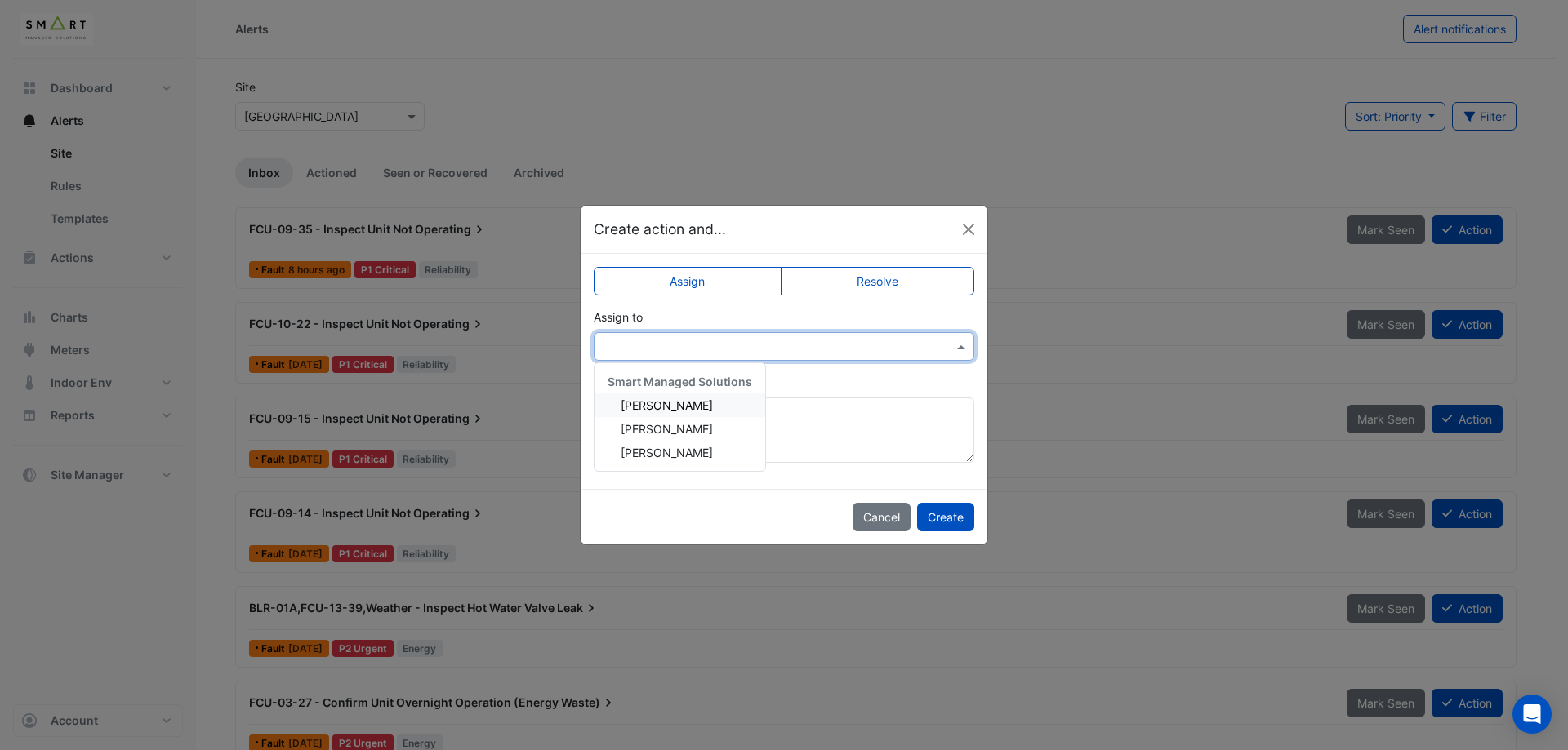
click at [899, 311] on div "Assign Resolve Assign to Smart Managed Solutions [PERSON_NAME] [PERSON_NAME] [P…" at bounding box center [784, 371] width 407 height 235
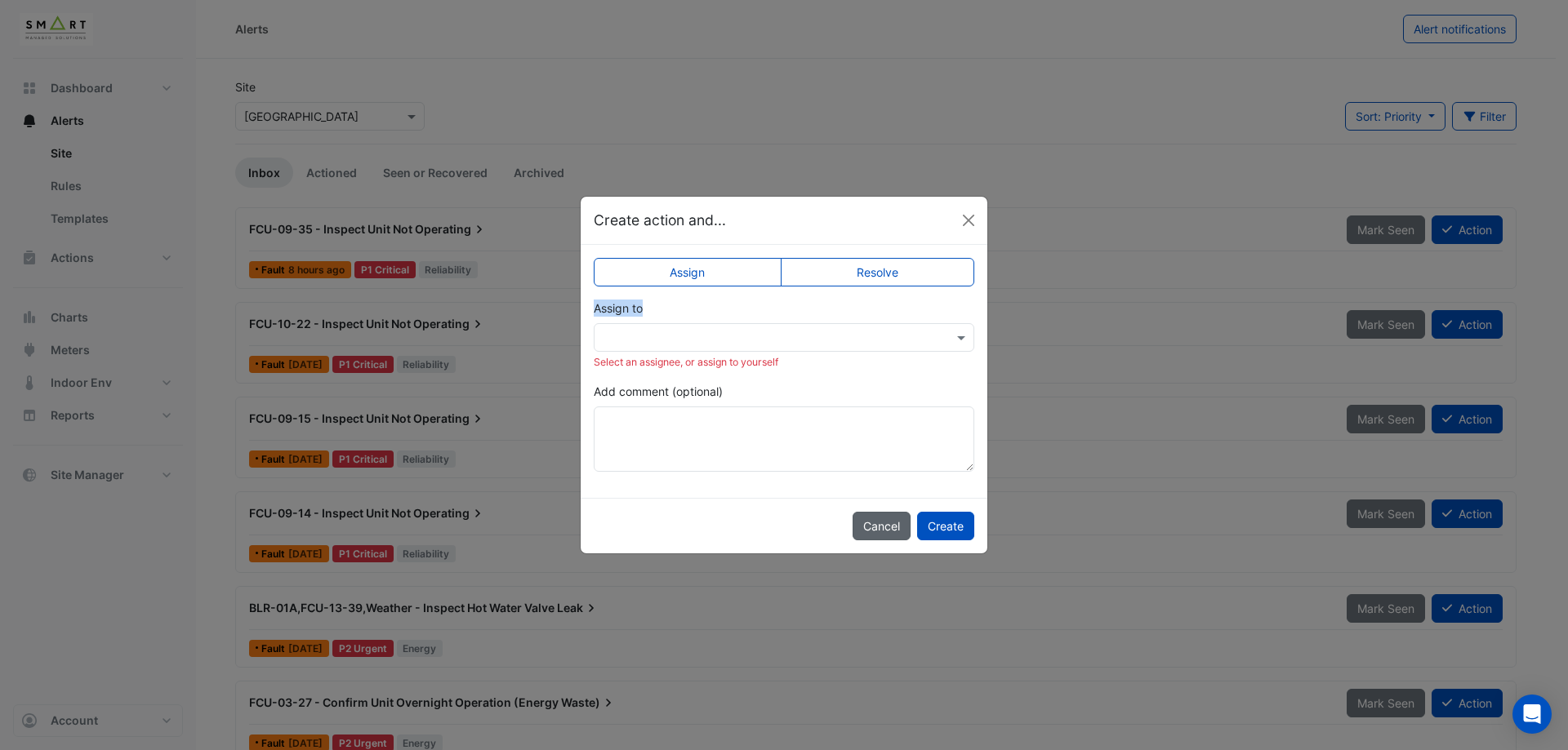
click at [873, 525] on button "Cancel" at bounding box center [881, 526] width 58 height 28
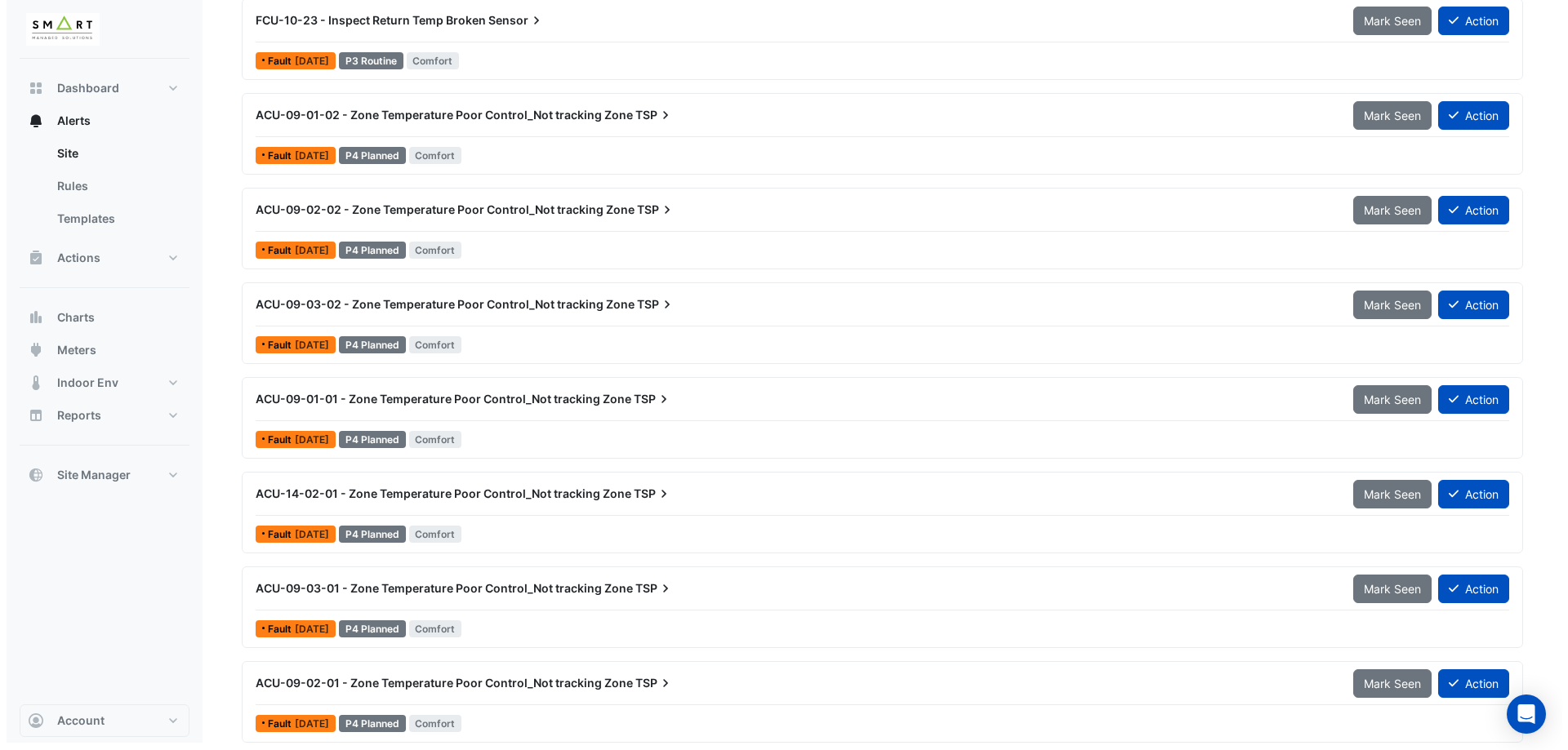
scroll to position [3340, 0]
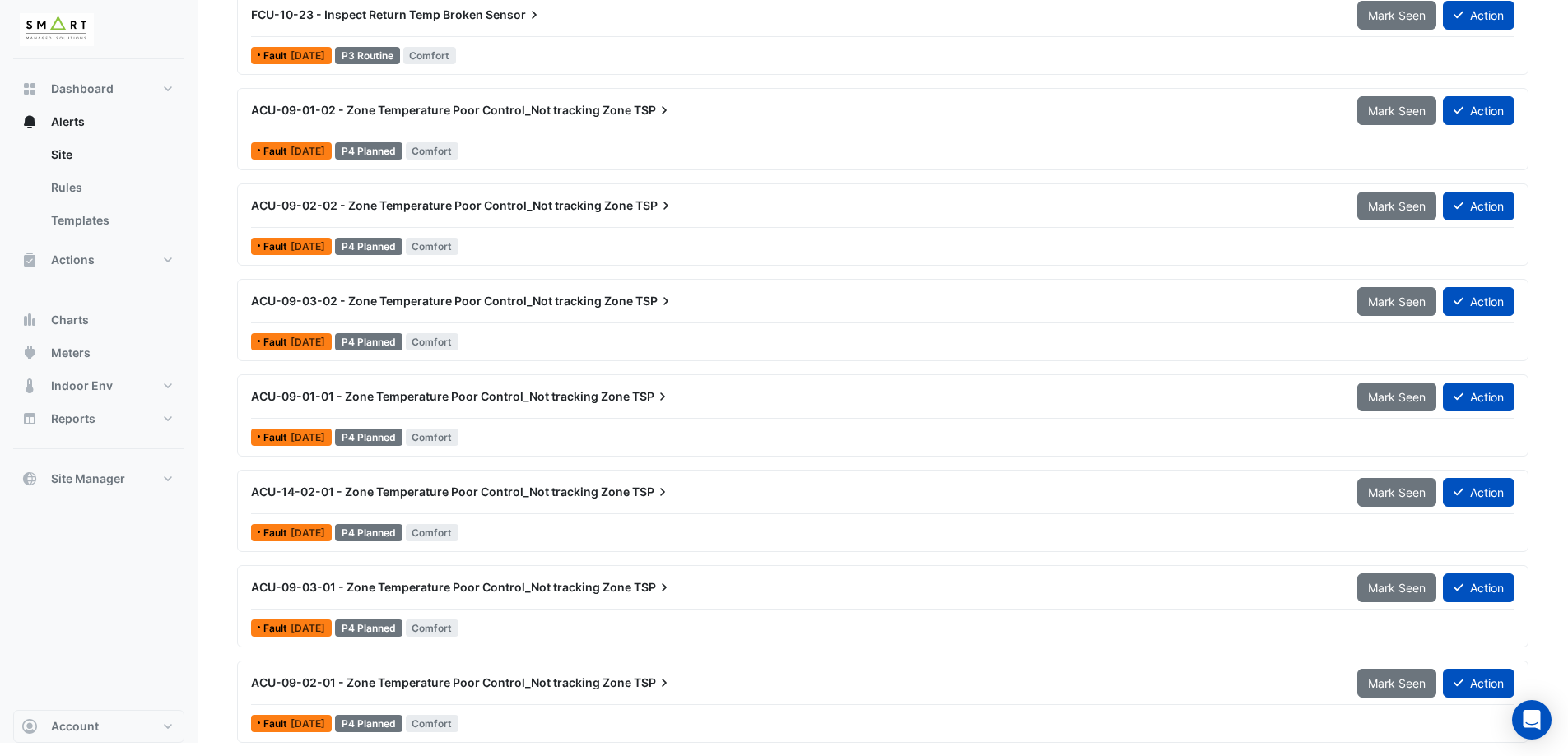
click at [734, 678] on div "ACU-09-02-01 - Zone Temperature Poor Control_Not tracking Zone TSP" at bounding box center [795, 683] width 1087 height 16
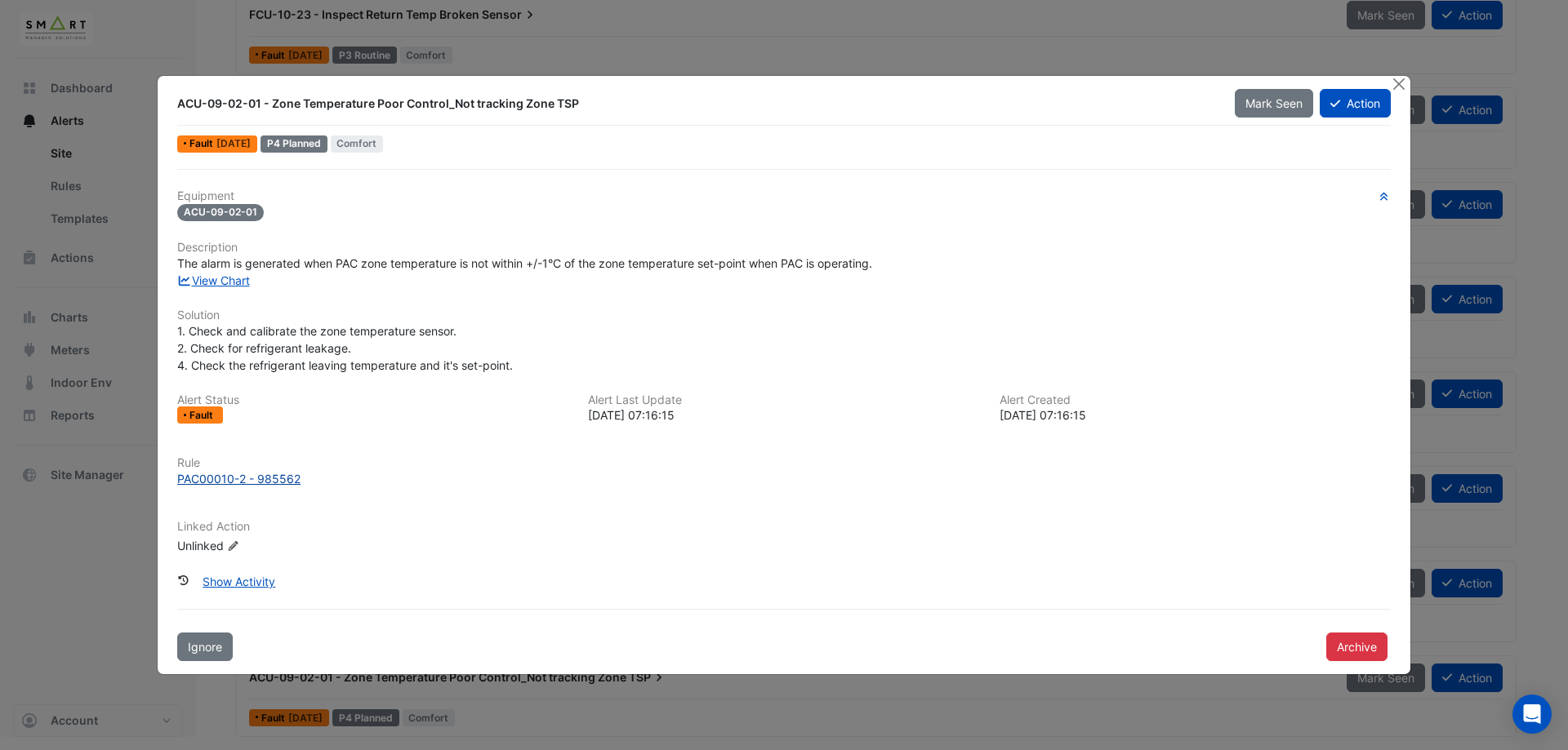
click at [250, 473] on div "PAC00010-2 - 985562" at bounding box center [239, 478] width 123 height 17
